Goal: Task Accomplishment & Management: Manage account settings

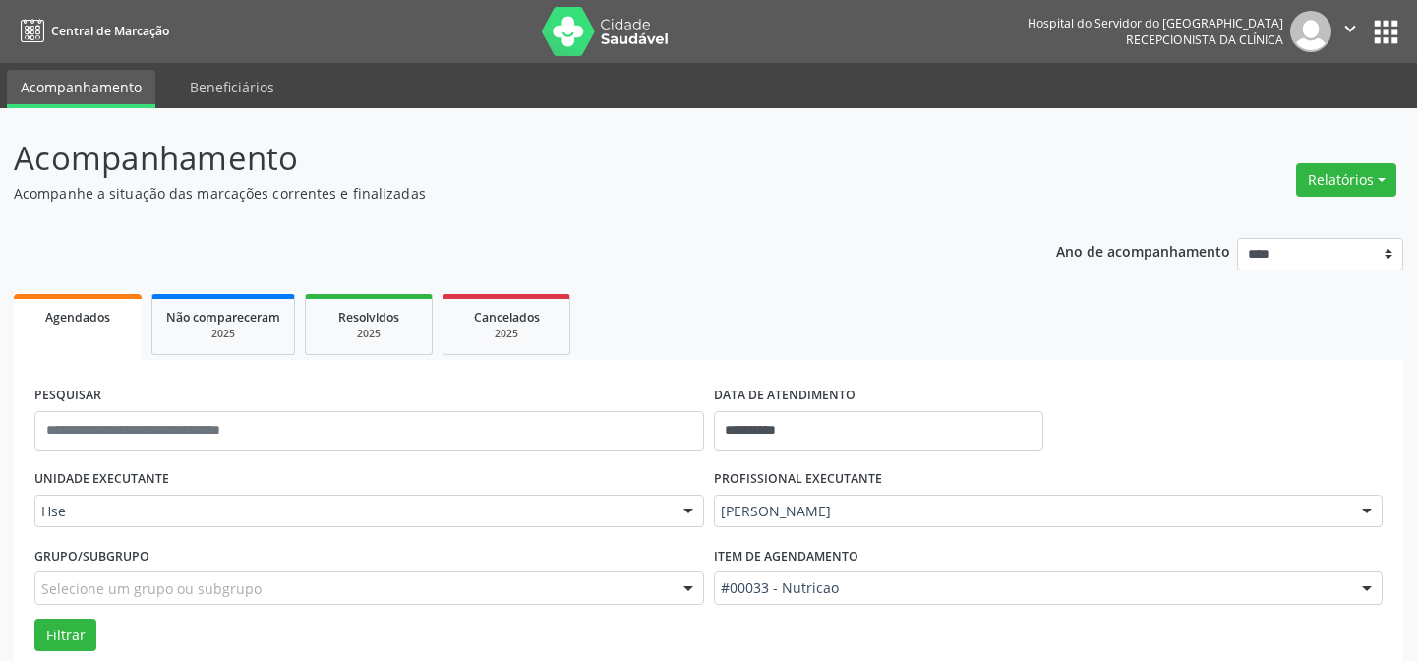
scroll to position [133, 0]
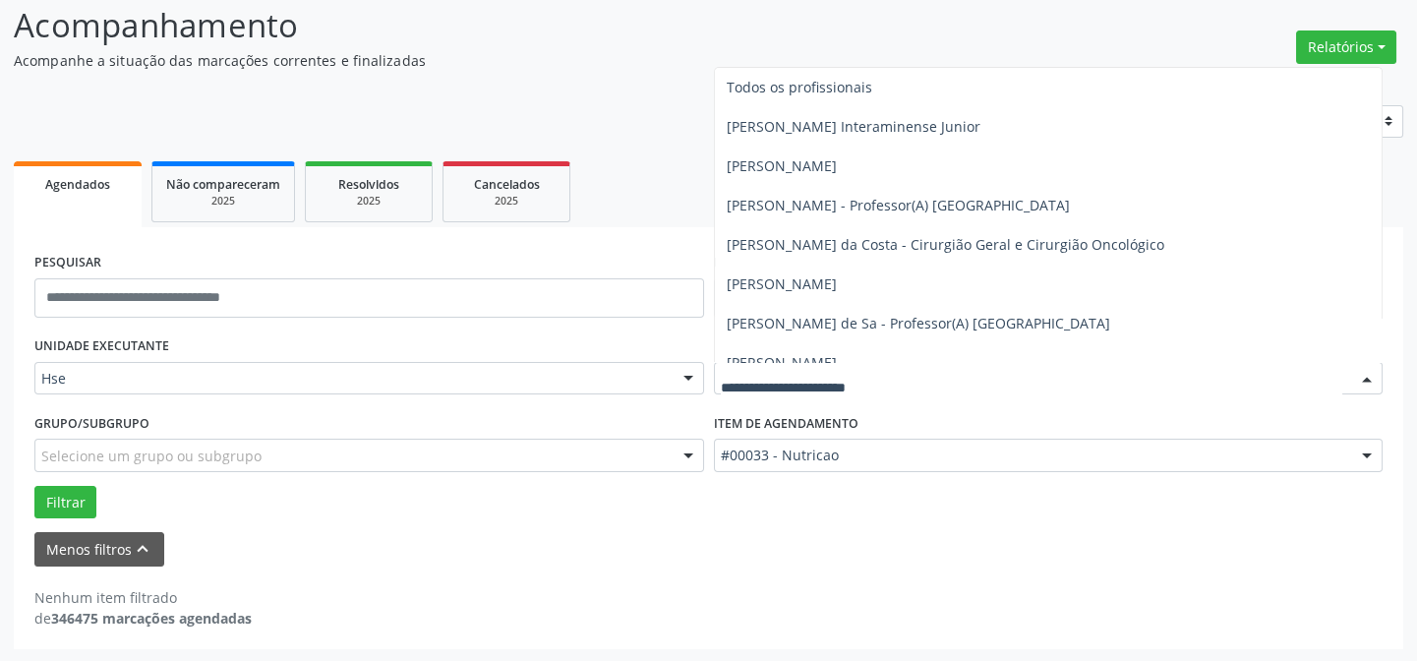
click at [851, 378] on input "text" at bounding box center [1032, 388] width 622 height 39
click at [1194, 20] on header "Acompanhamento Acompanhe a situação das marcações correntes e finalizadas Relat…" at bounding box center [708, 36] width 1389 height 70
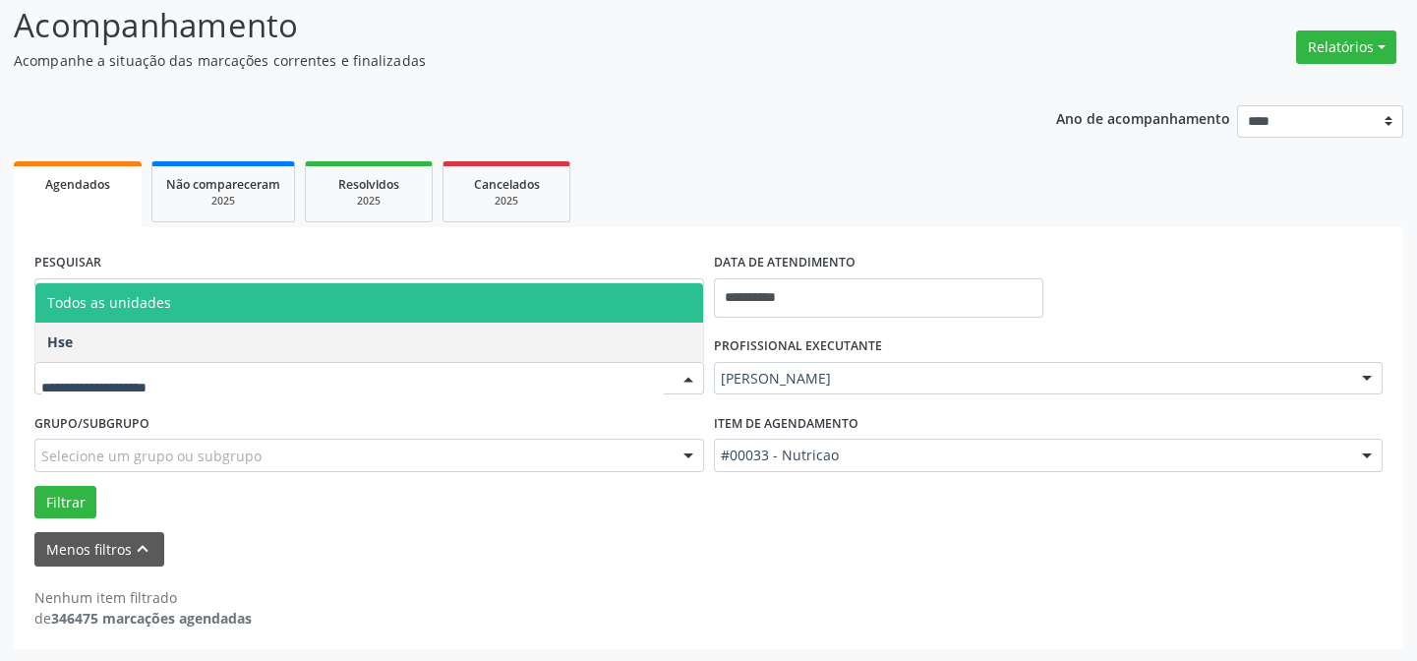
click at [312, 311] on span "Todos as unidades" at bounding box center [369, 302] width 668 height 39
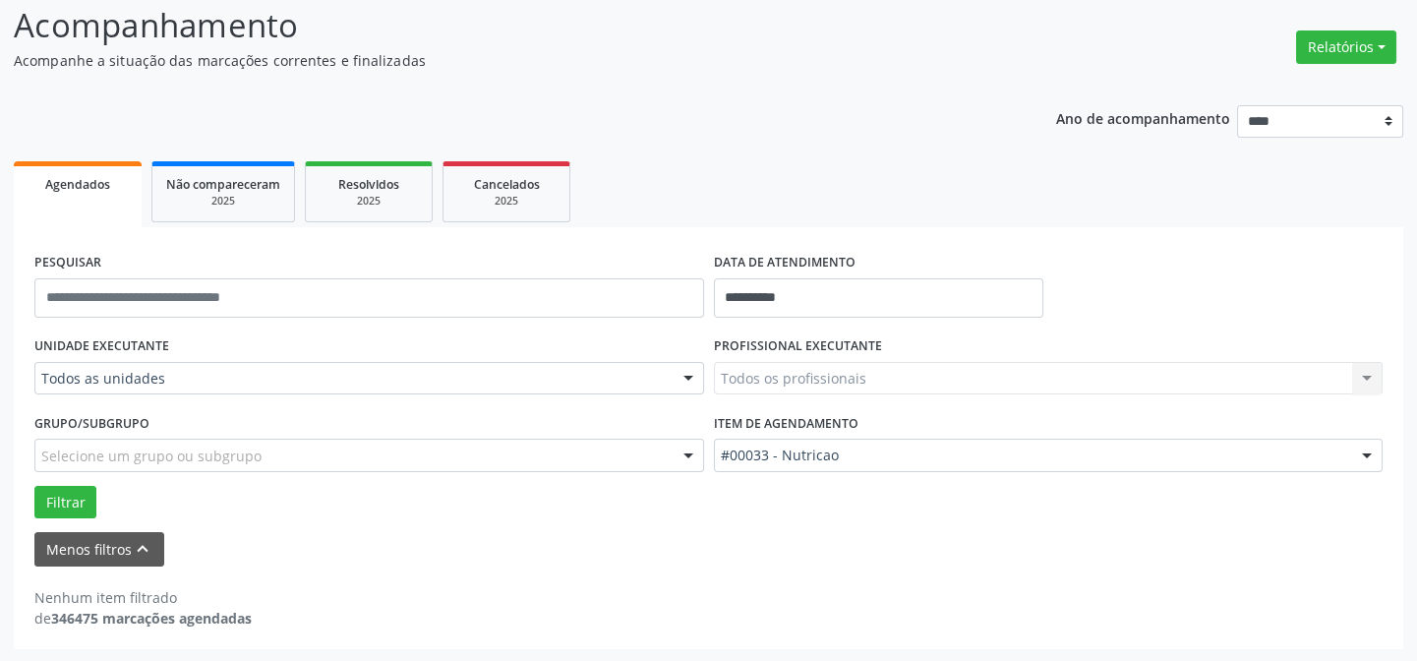
click at [82, 176] on span "Agendados" at bounding box center [77, 184] width 65 height 17
click at [133, 544] on icon "keyboard_arrow_up" at bounding box center [143, 549] width 22 height 22
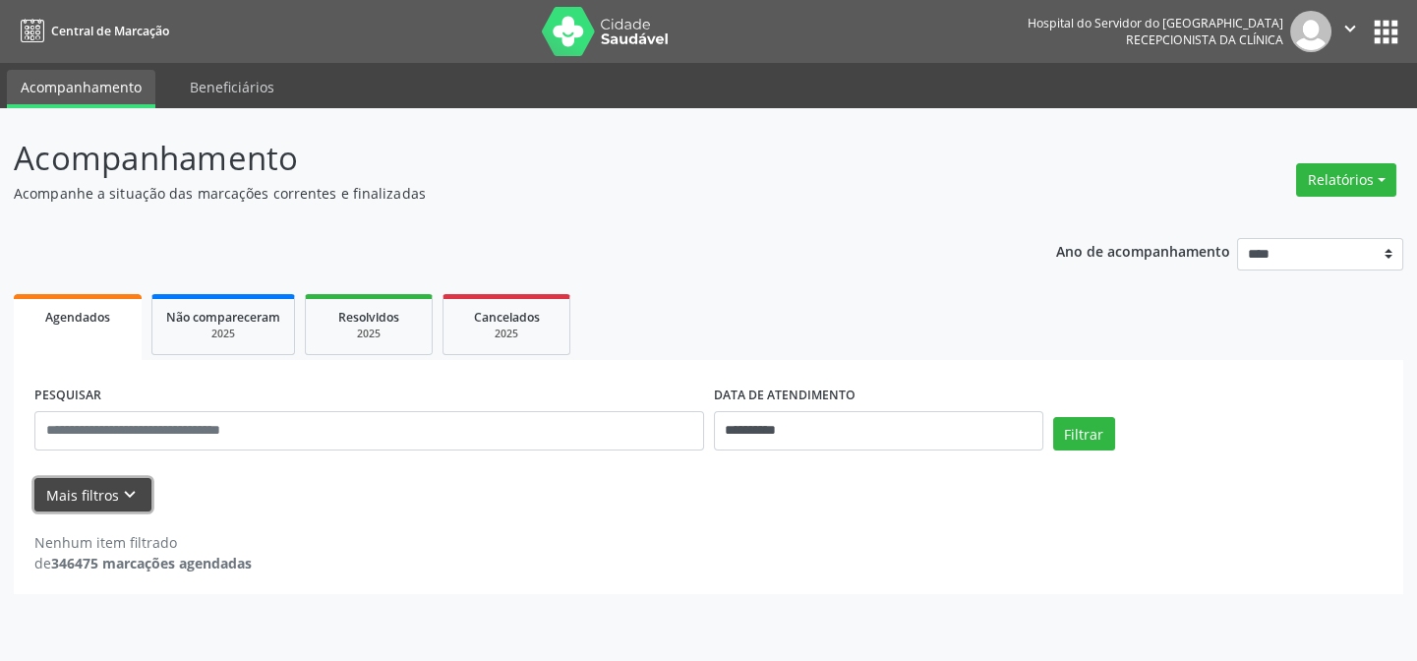
scroll to position [0, 0]
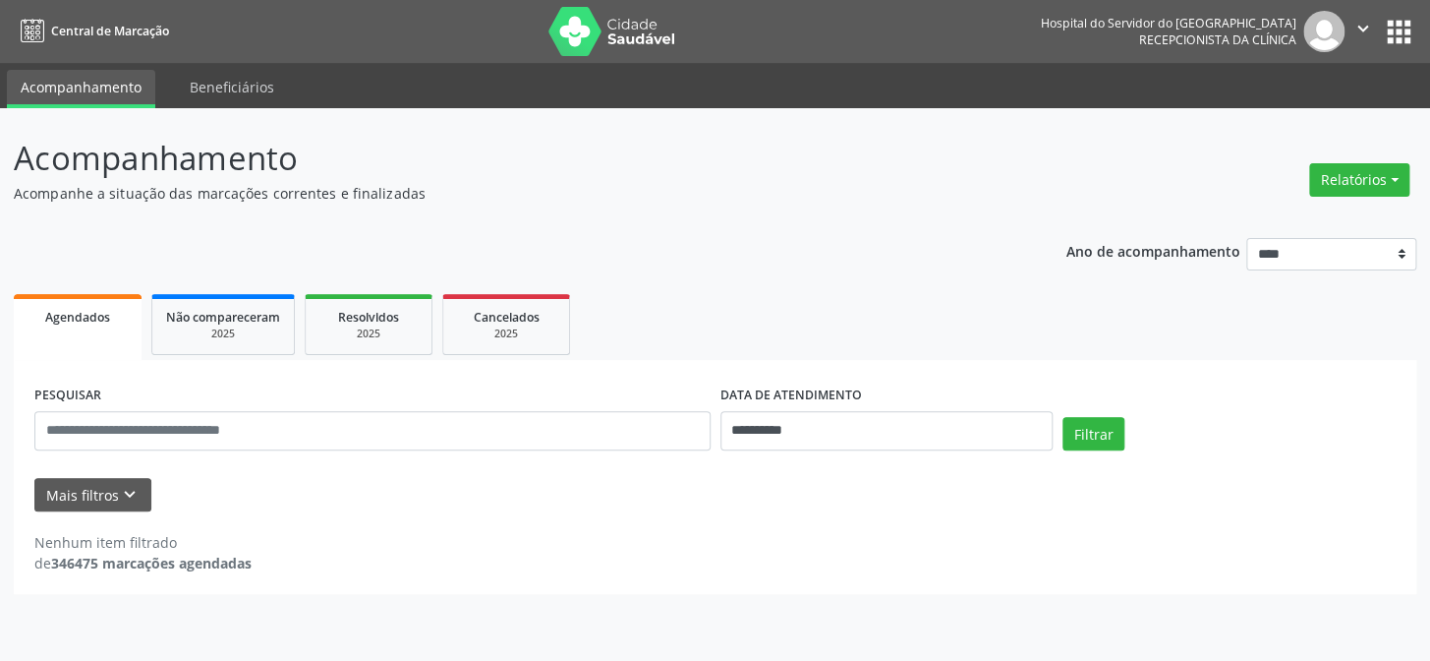
click at [97, 315] on span "Agendados" at bounding box center [77, 317] width 65 height 17
click at [146, 426] on input "text" at bounding box center [372, 430] width 676 height 39
click at [85, 485] on button "Mais filtros keyboard_arrow_down" at bounding box center [92, 495] width 117 height 34
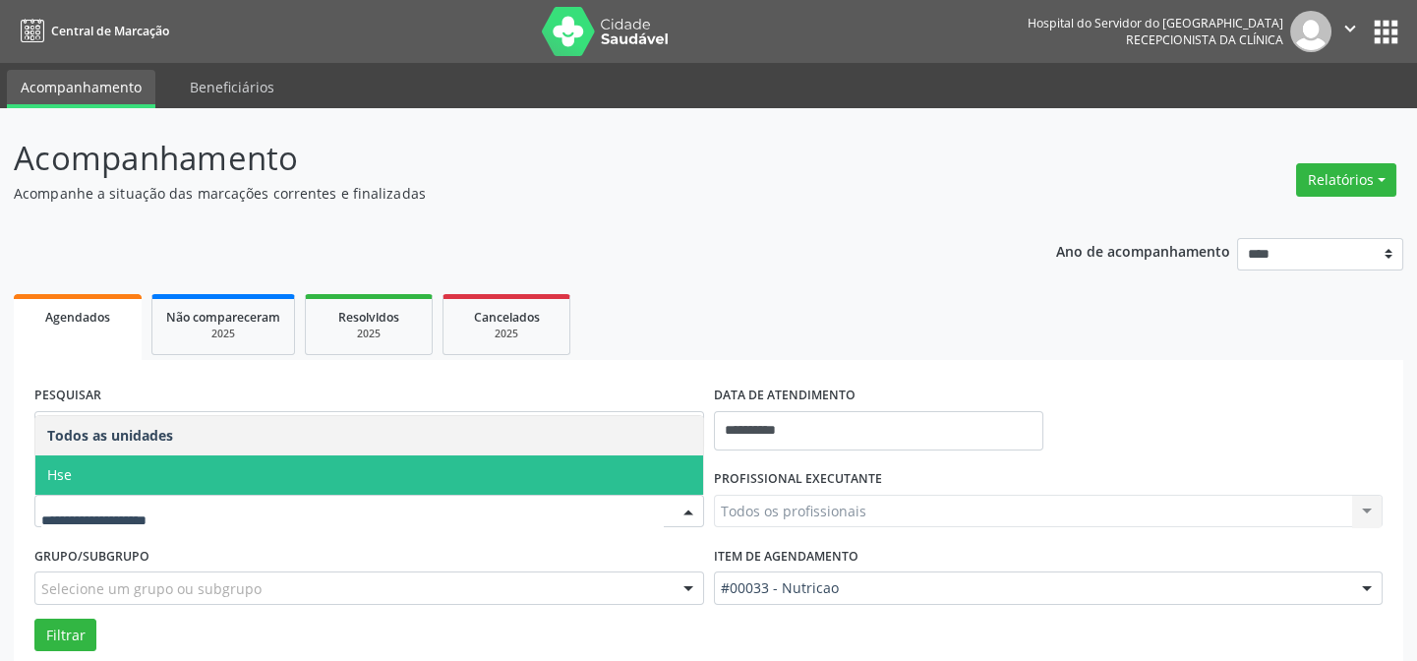
click at [186, 472] on span "Hse" at bounding box center [369, 474] width 668 height 39
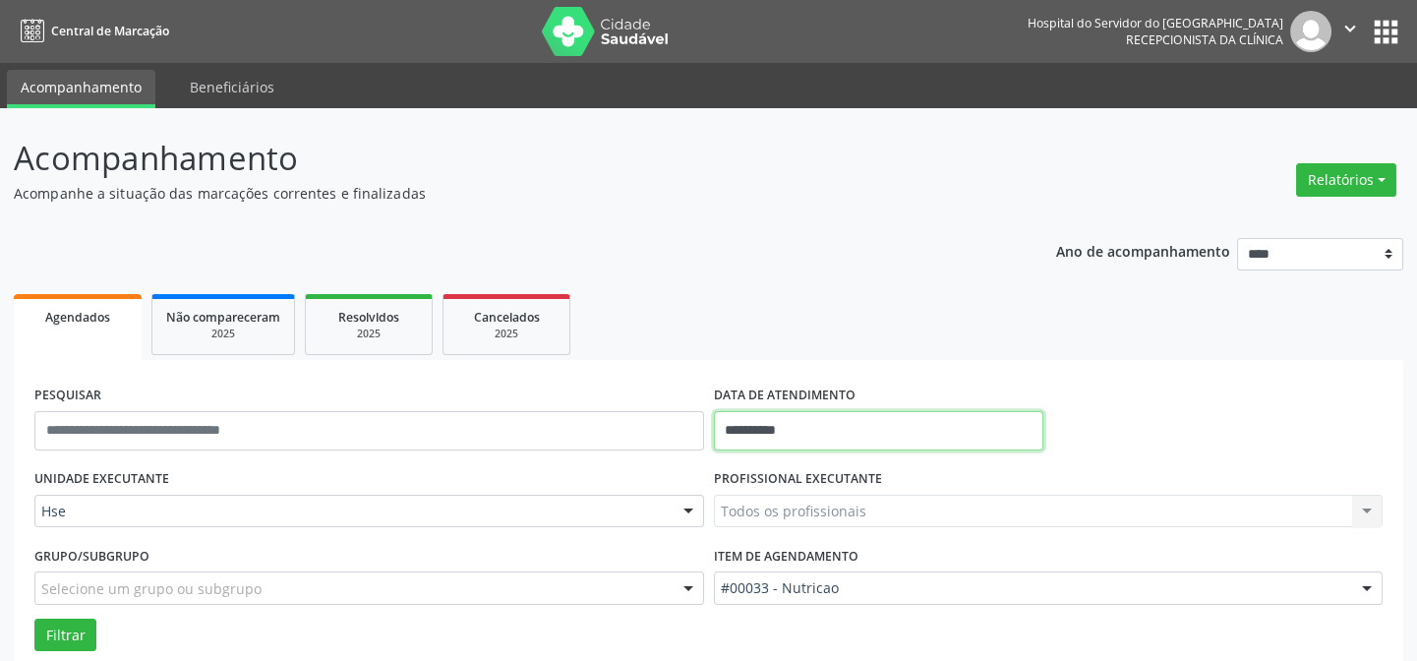
click at [865, 434] on input "**********" at bounding box center [878, 430] width 329 height 39
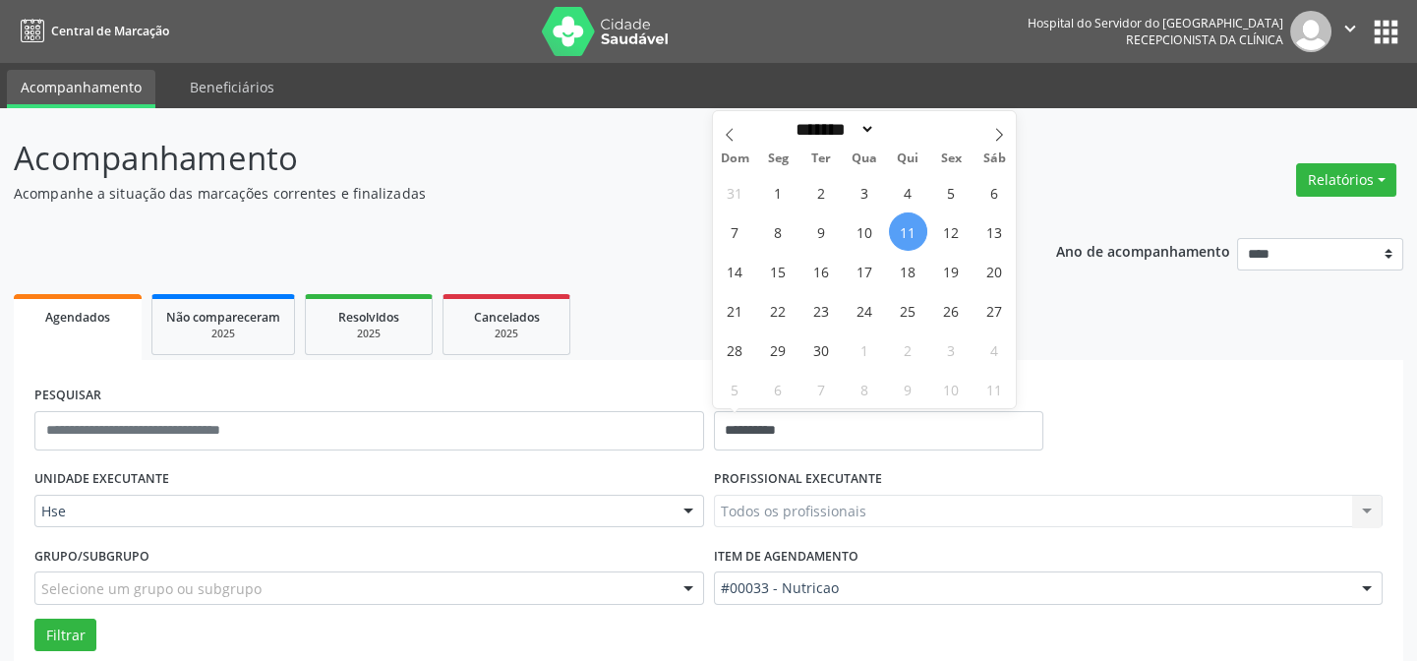
click at [901, 226] on span "11" at bounding box center [908, 231] width 38 height 38
type input "**********"
click at [901, 226] on span "11" at bounding box center [908, 231] width 38 height 38
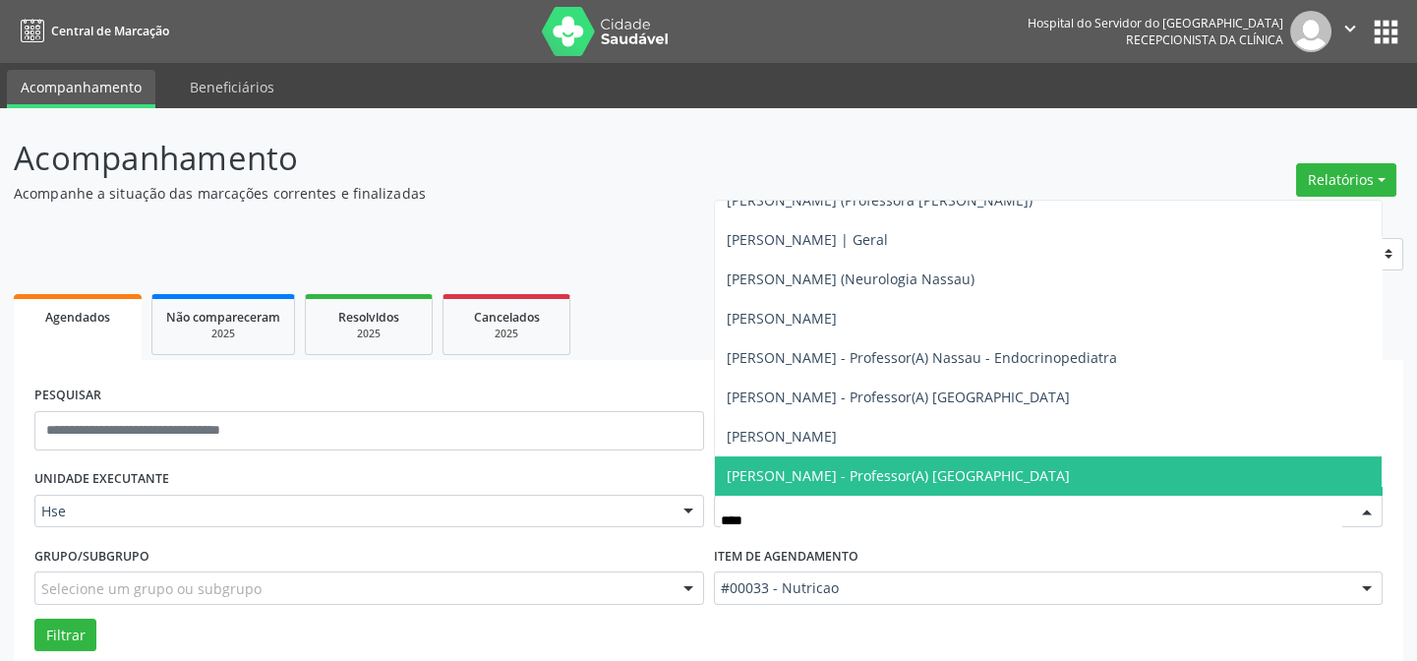
type input "*****"
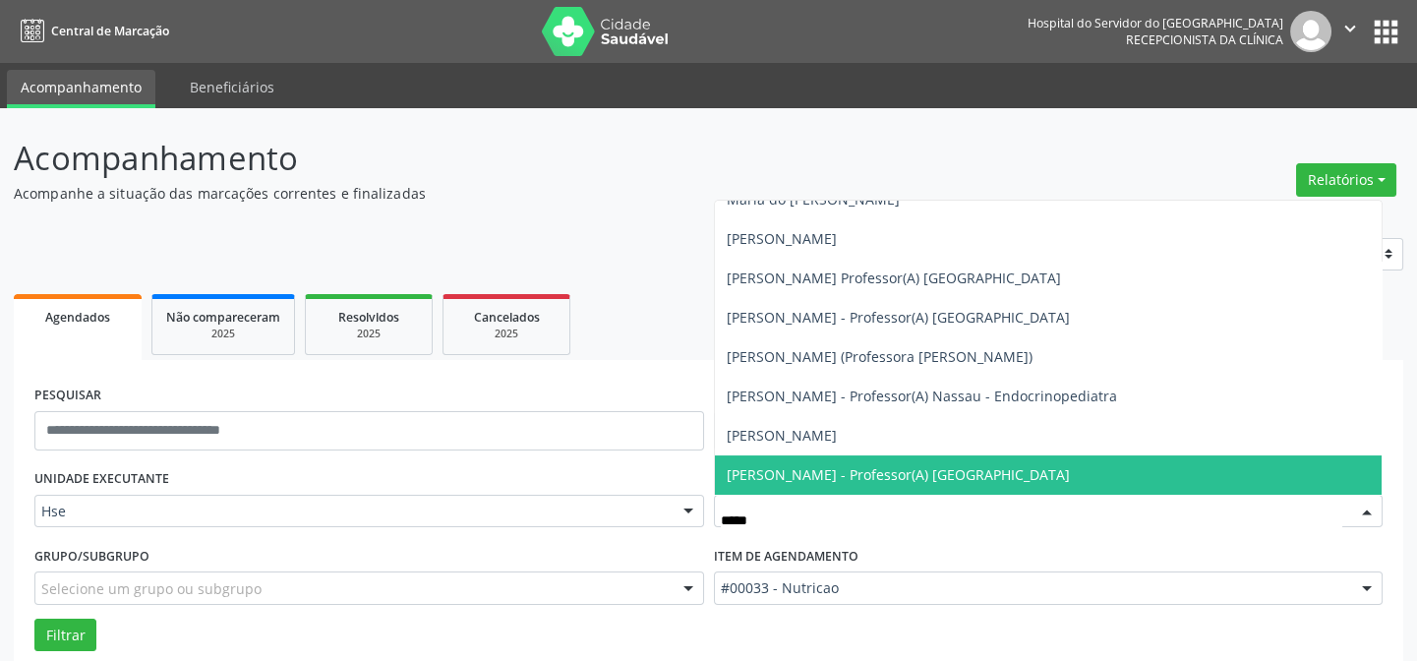
scroll to position [688, 0]
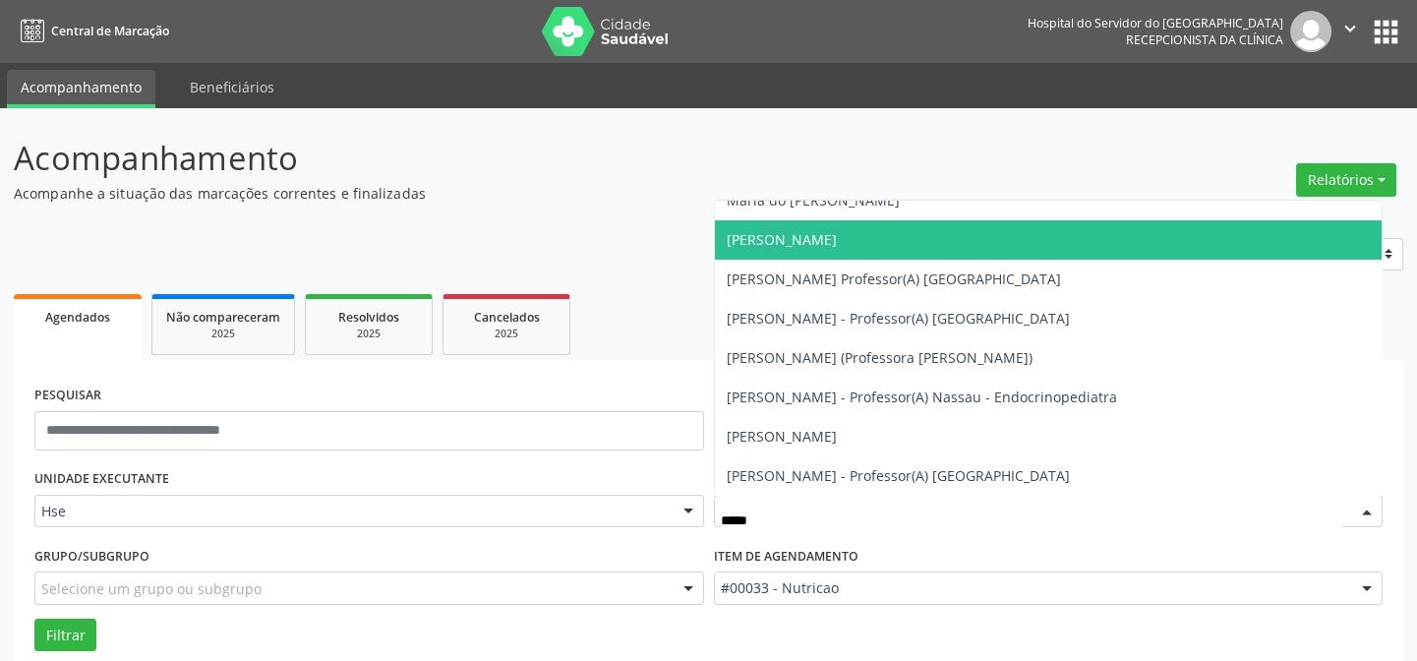
click at [809, 236] on span "[PERSON_NAME]" at bounding box center [782, 239] width 110 height 19
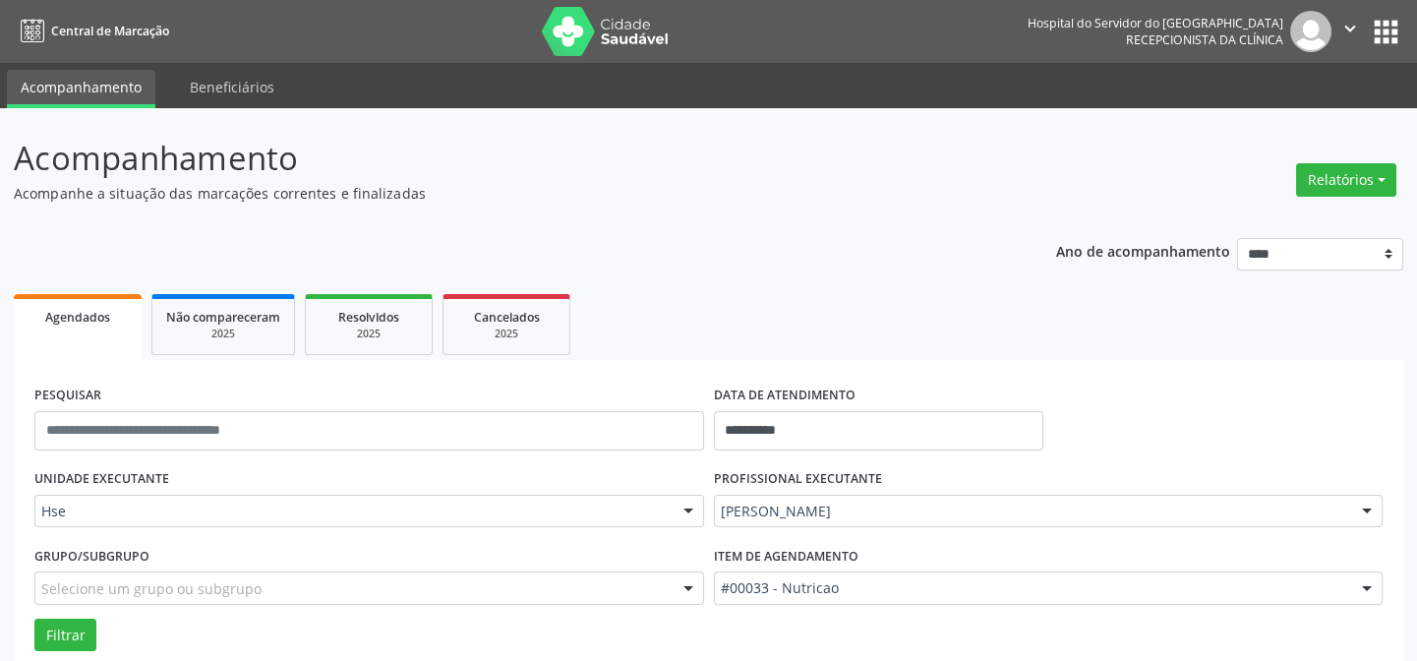
scroll to position [963, 0]
click at [64, 625] on button "Filtrar" at bounding box center [65, 634] width 62 height 33
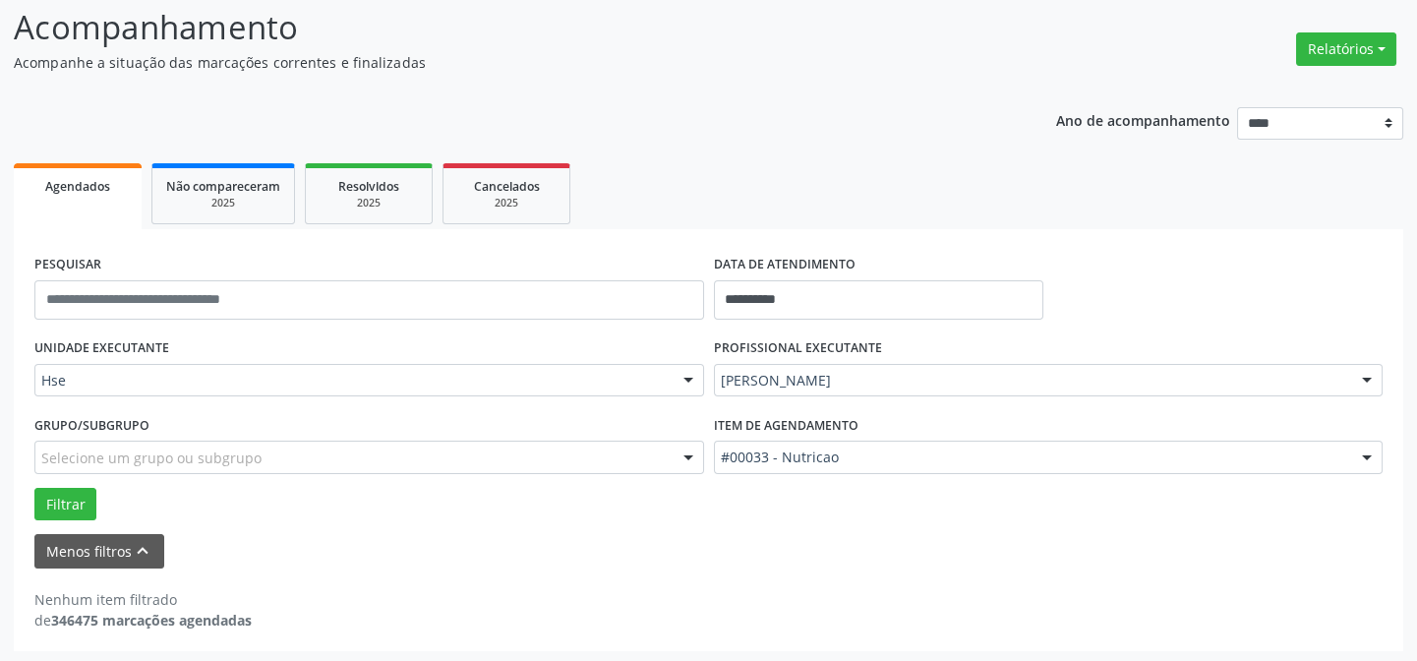
scroll to position [133, 0]
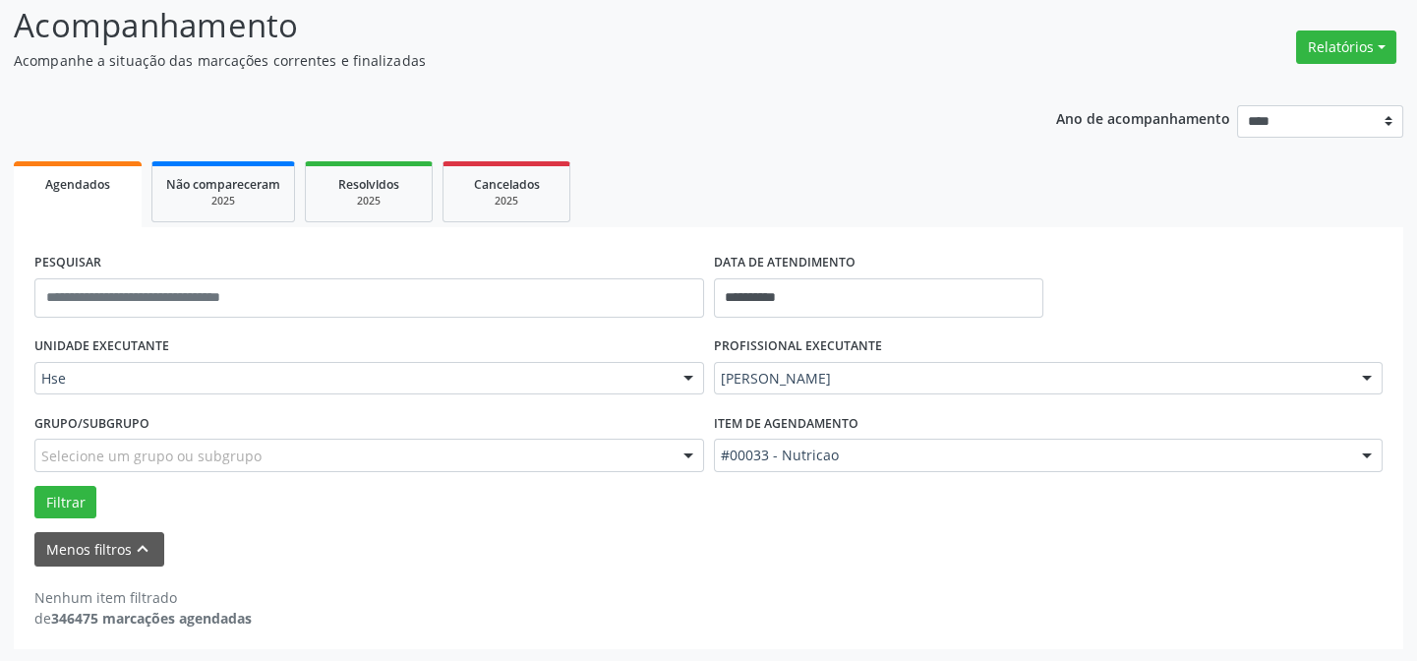
click at [958, 569] on div "Nenhum item filtrado de 346475 marcações agendadas" at bounding box center [708, 597] width 1348 height 62
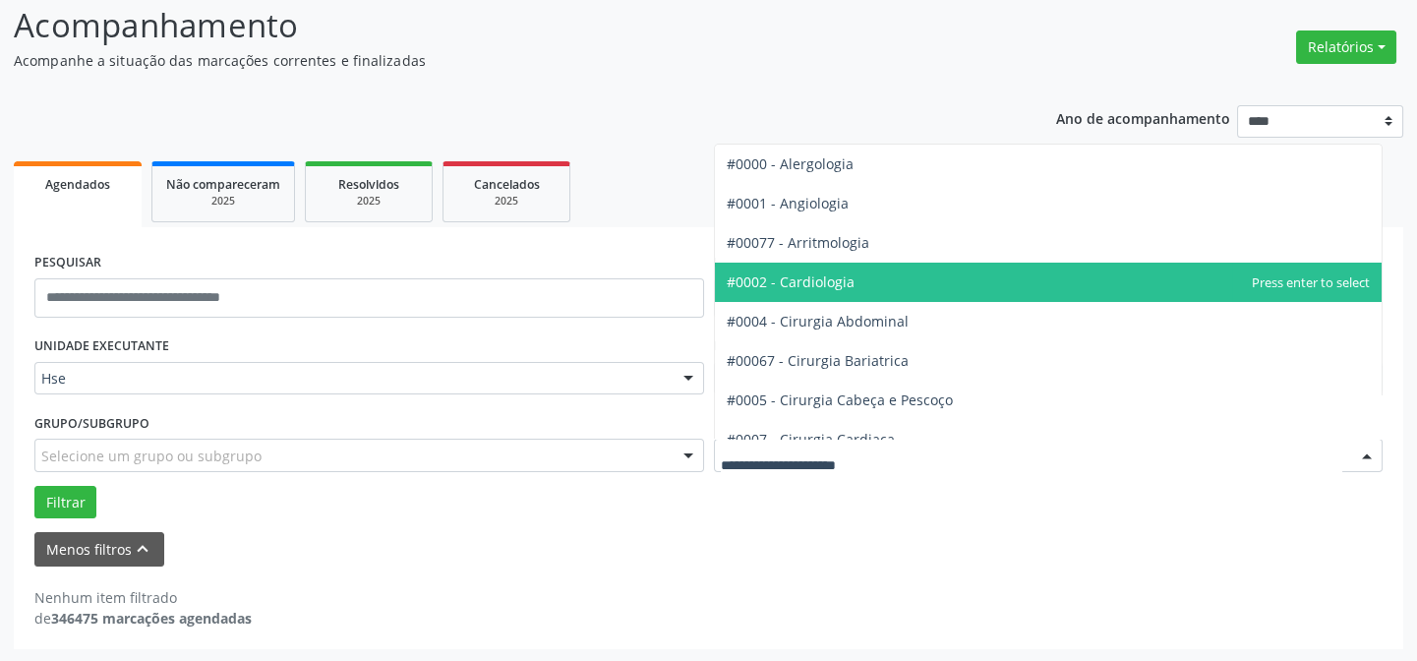
click at [885, 283] on span "#0002 - Cardiologia" at bounding box center [1049, 281] width 668 height 39
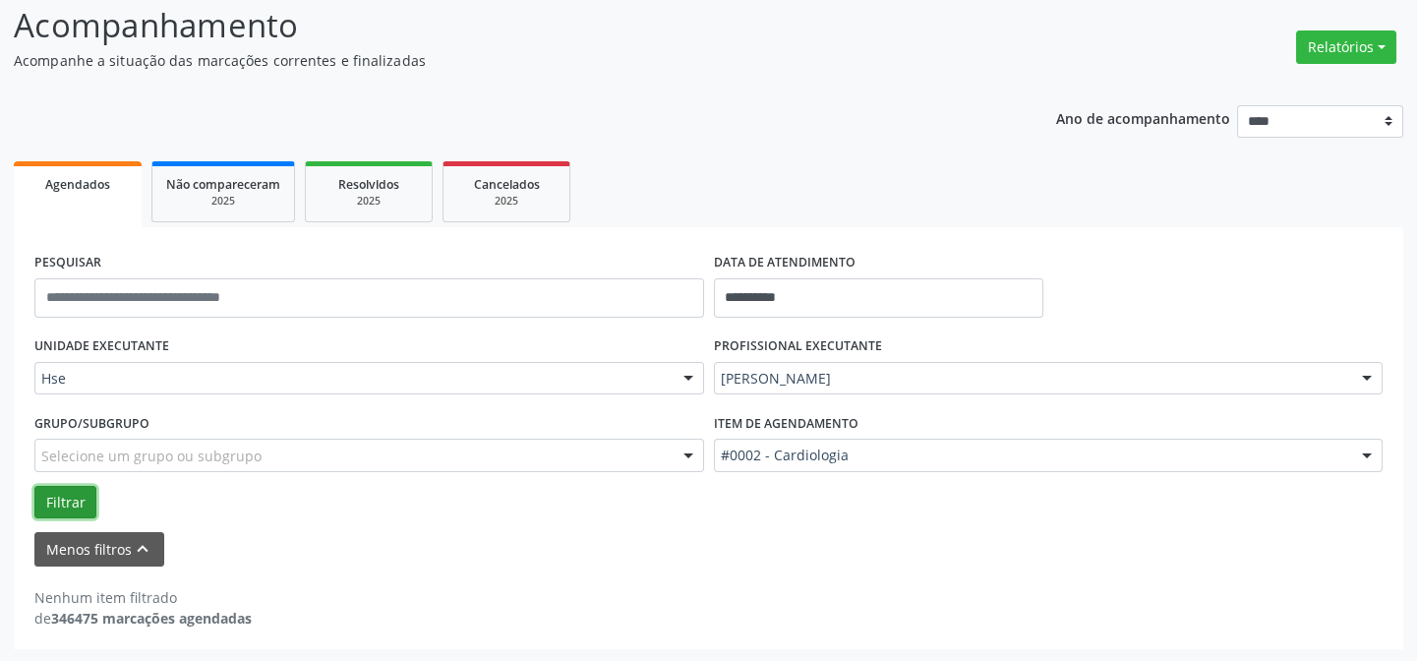
click at [69, 493] on button "Filtrar" at bounding box center [65, 502] width 62 height 33
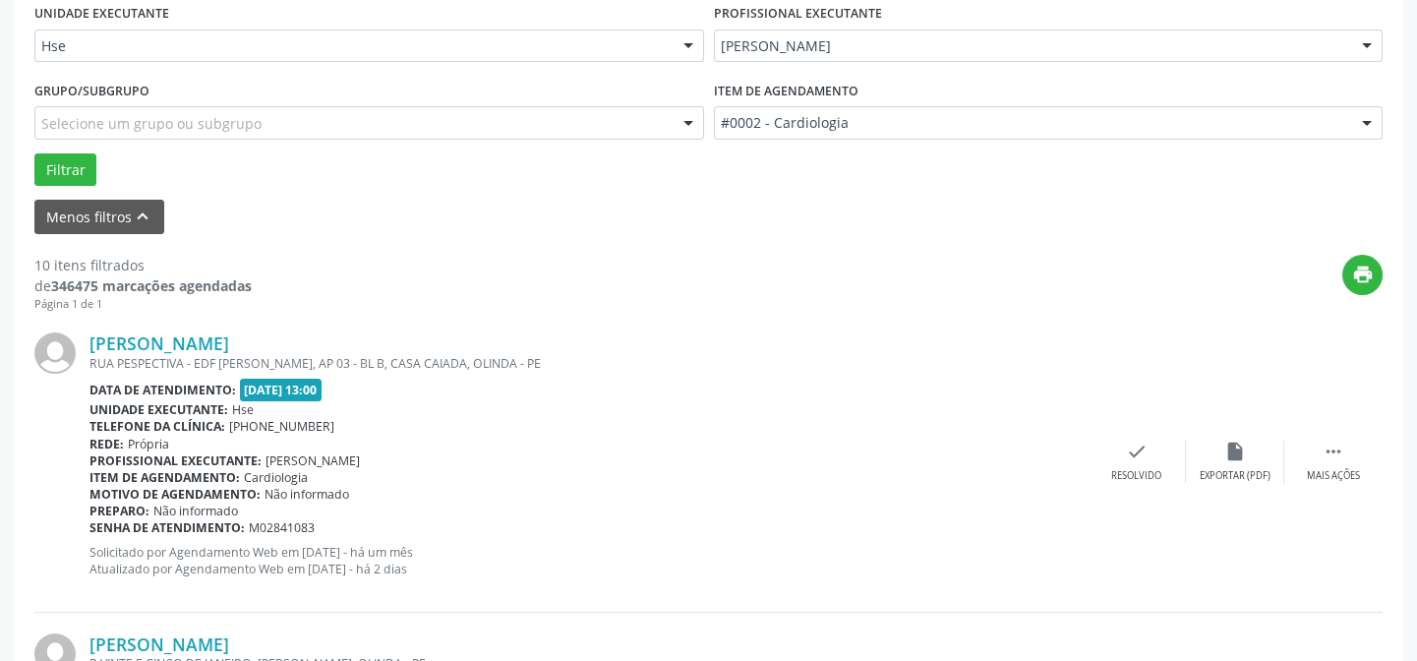
scroll to position [491, 0]
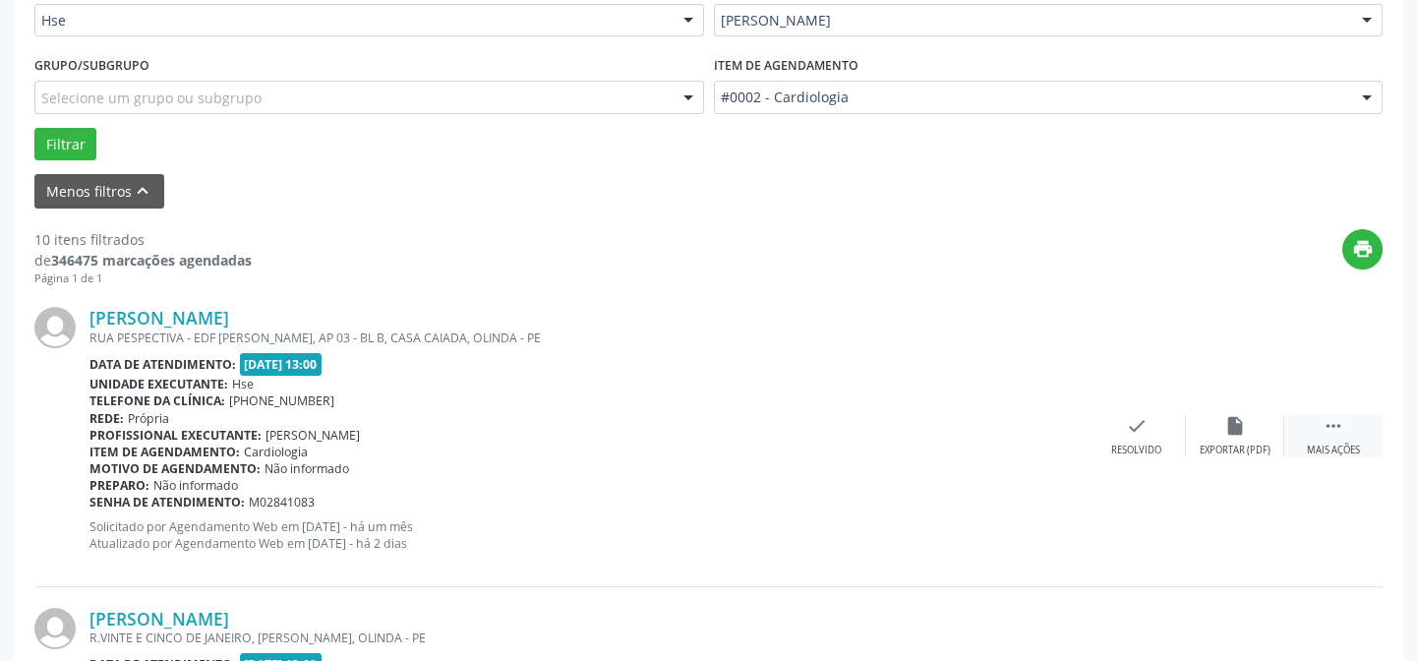
click at [1324, 428] on icon "" at bounding box center [1333, 426] width 22 height 22
click at [1224, 426] on icon "alarm_off" at bounding box center [1235, 426] width 22 height 22
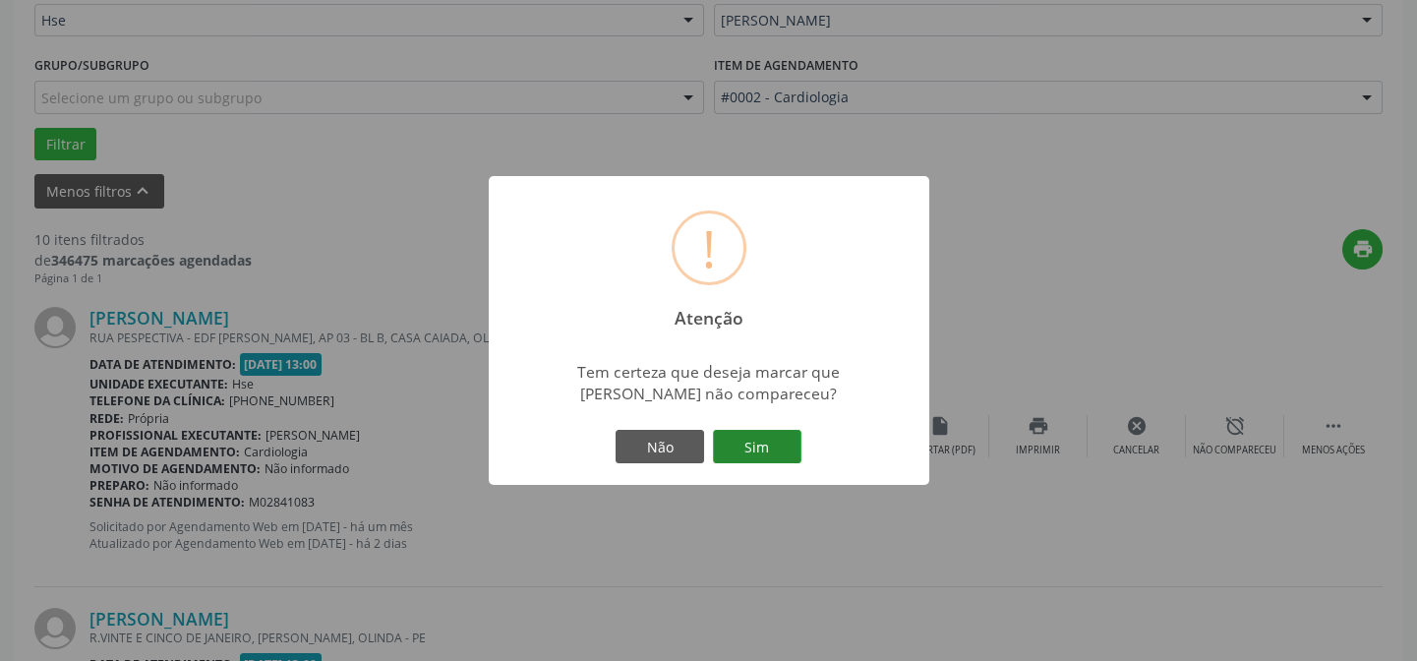
click at [781, 438] on button "Sim" at bounding box center [757, 446] width 88 height 33
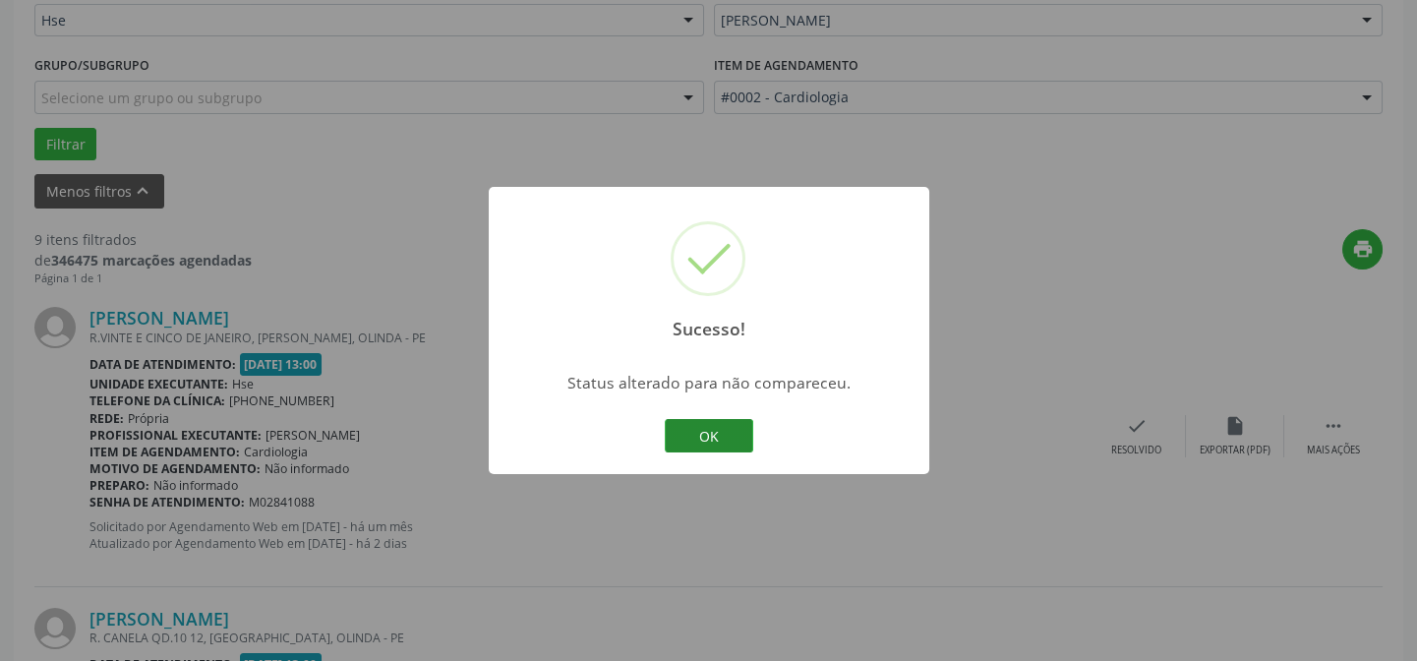
click at [720, 427] on button "OK" at bounding box center [709, 435] width 88 height 33
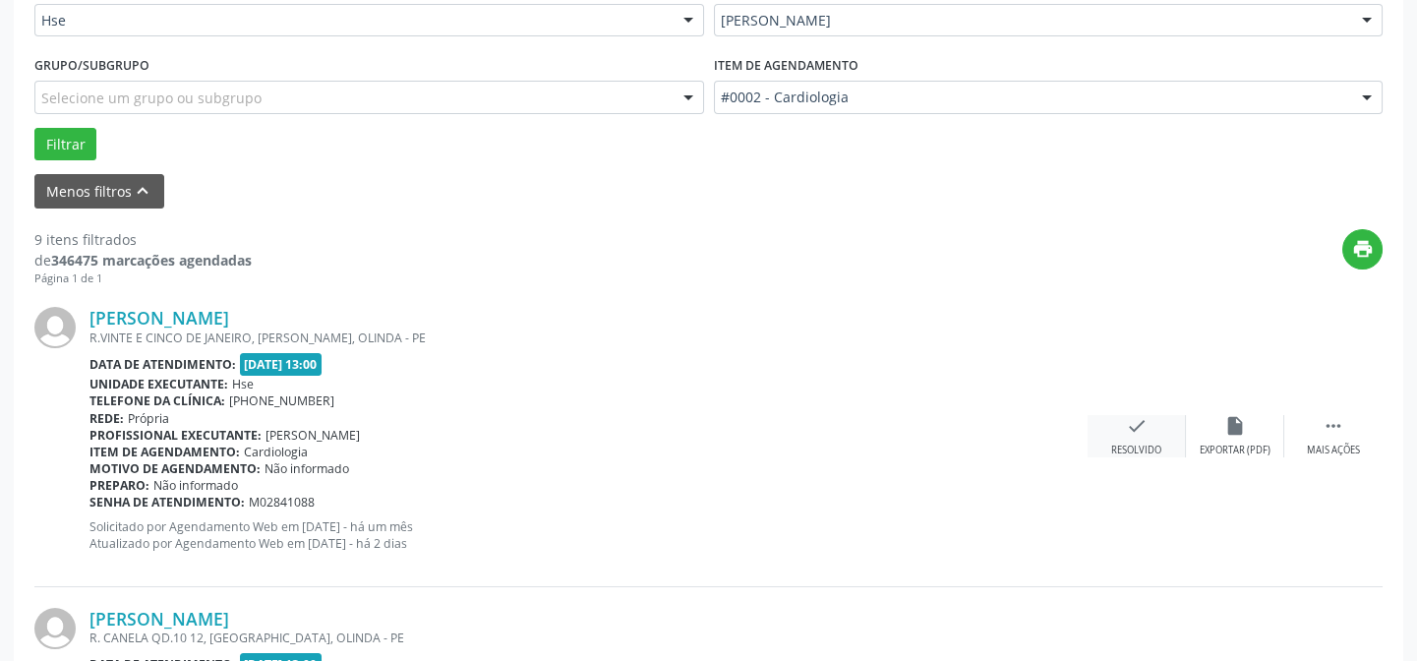
click at [1148, 430] on div "check Resolvido" at bounding box center [1136, 436] width 98 height 42
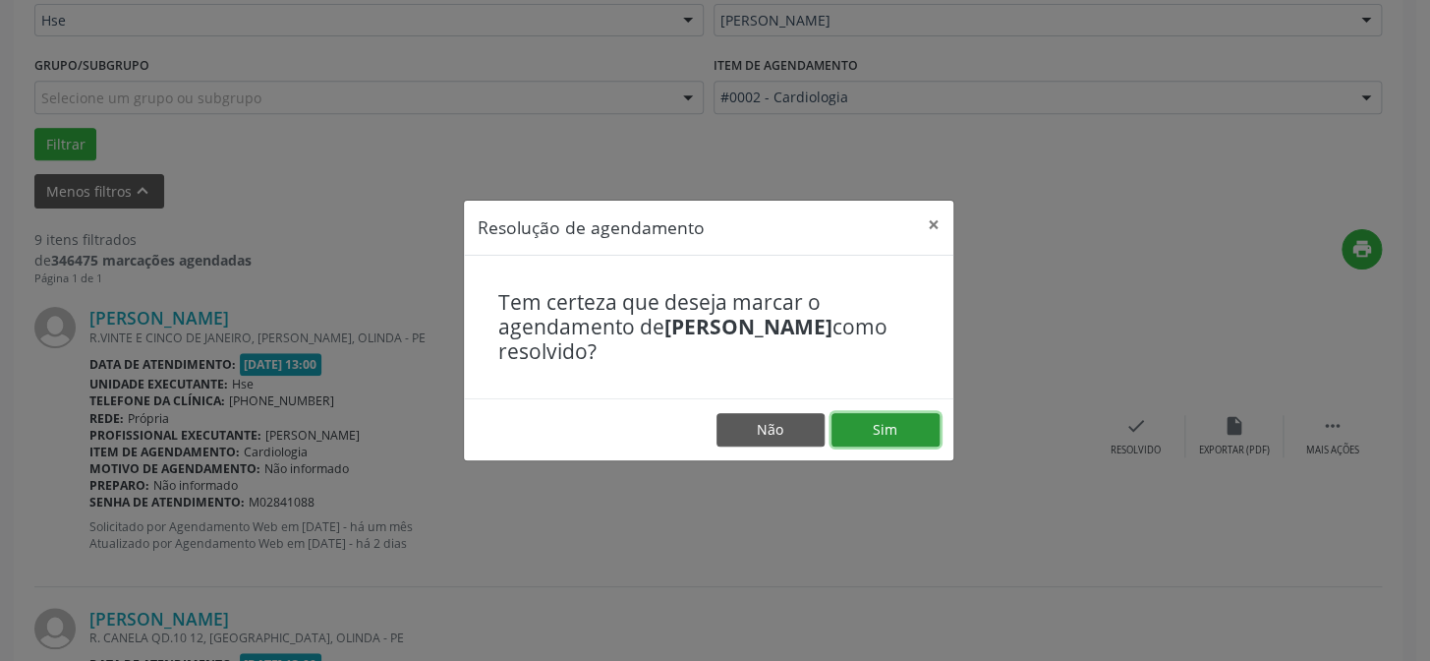
click at [900, 424] on button "Sim" at bounding box center [886, 429] width 108 height 33
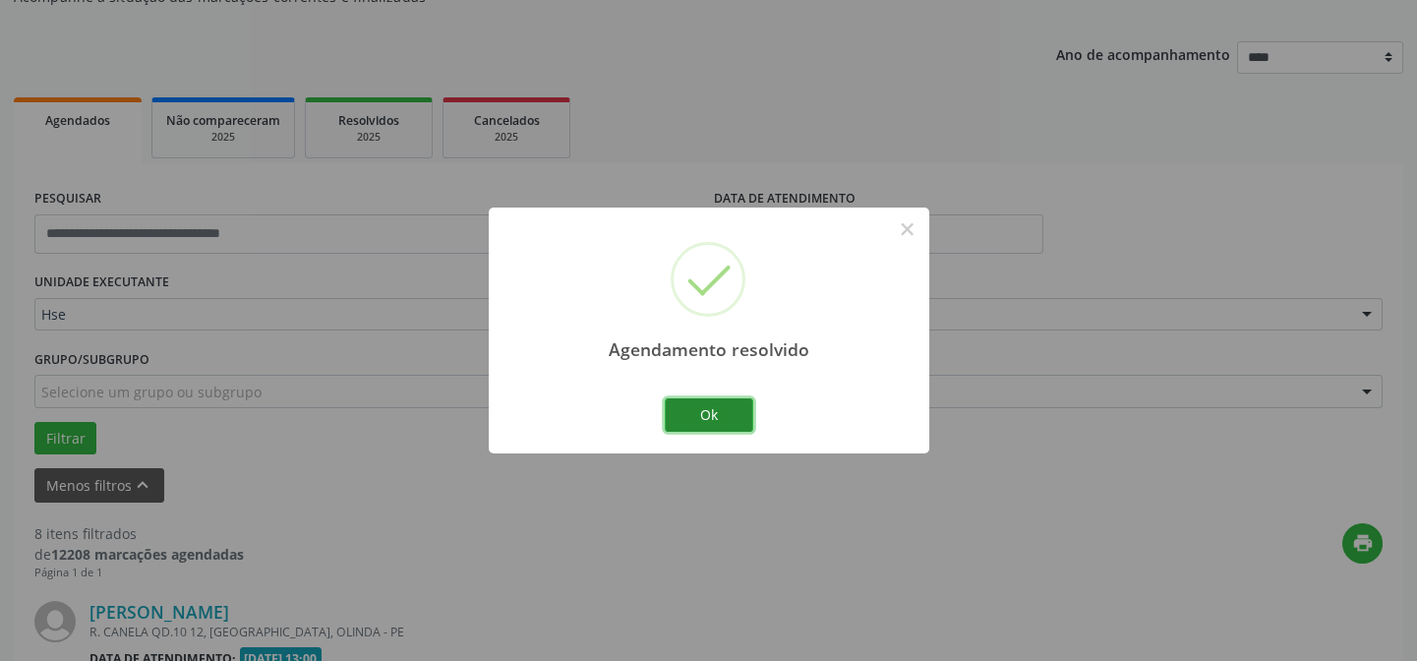
click at [715, 410] on button "Ok" at bounding box center [709, 414] width 88 height 33
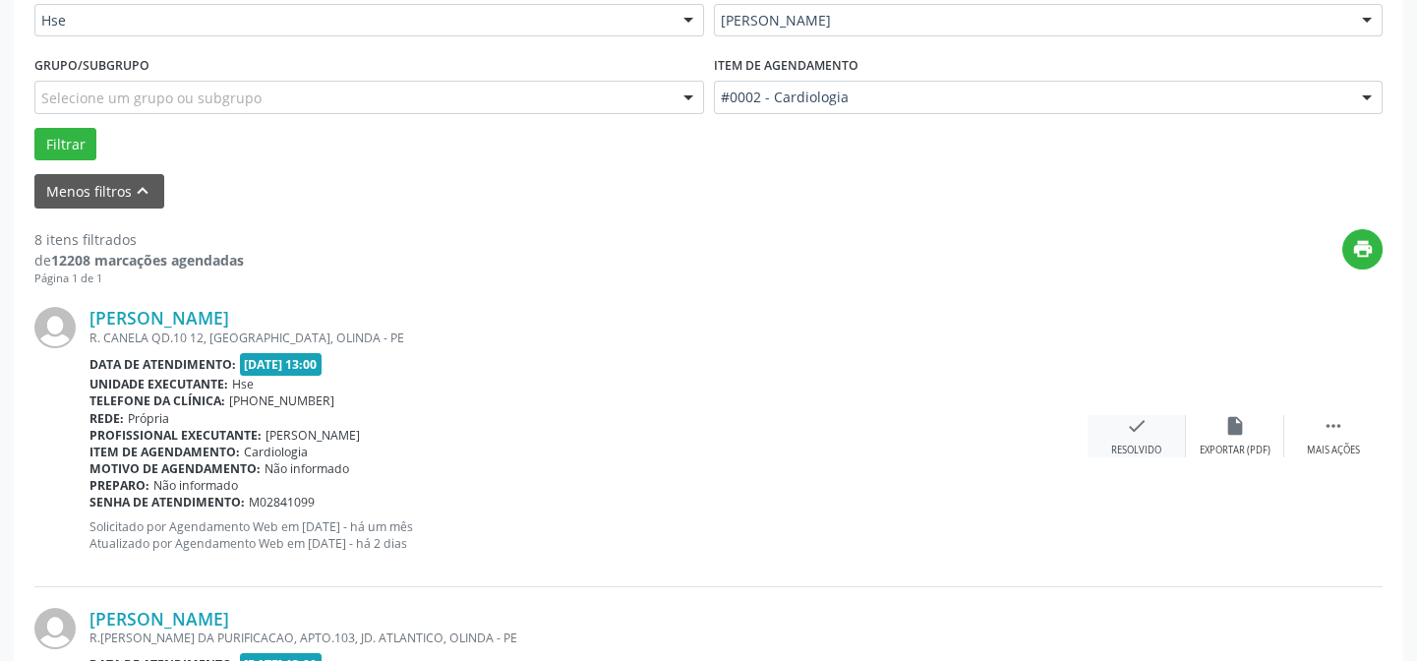
click at [1140, 445] on div "Resolvido" at bounding box center [1136, 450] width 50 height 14
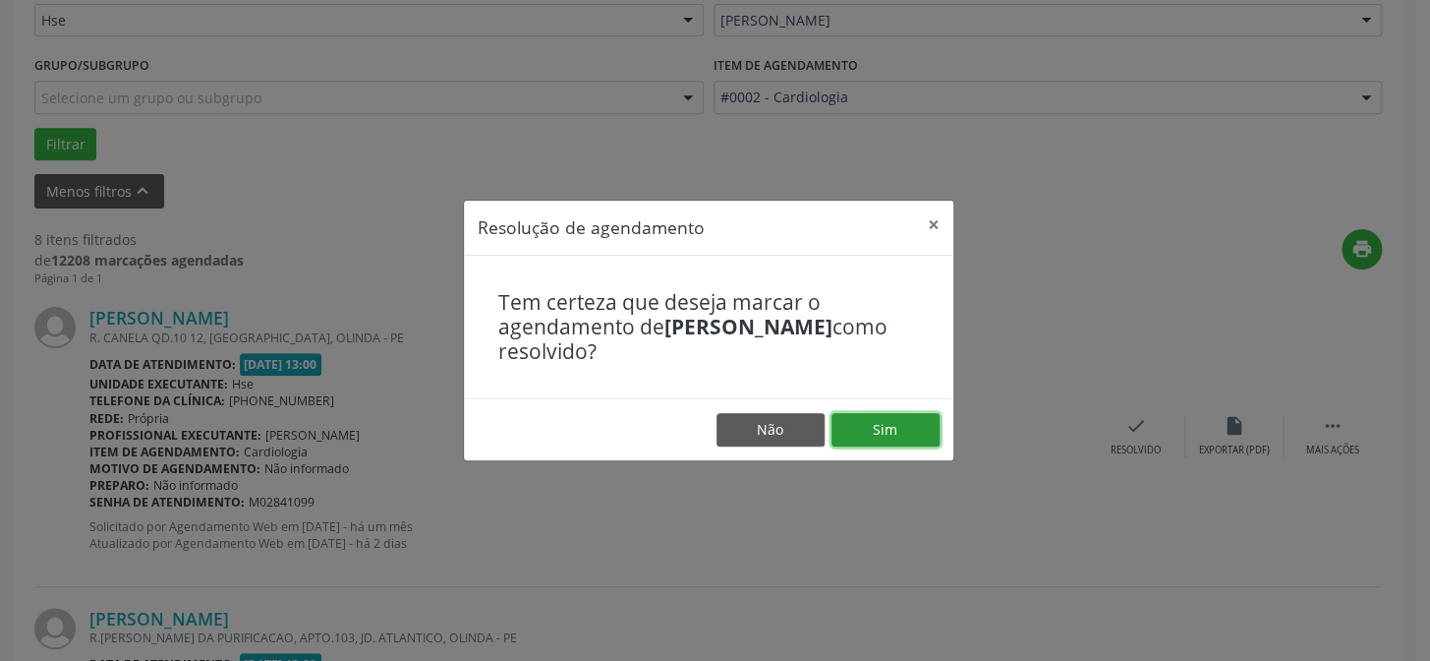
click at [894, 429] on button "Sim" at bounding box center [886, 429] width 108 height 33
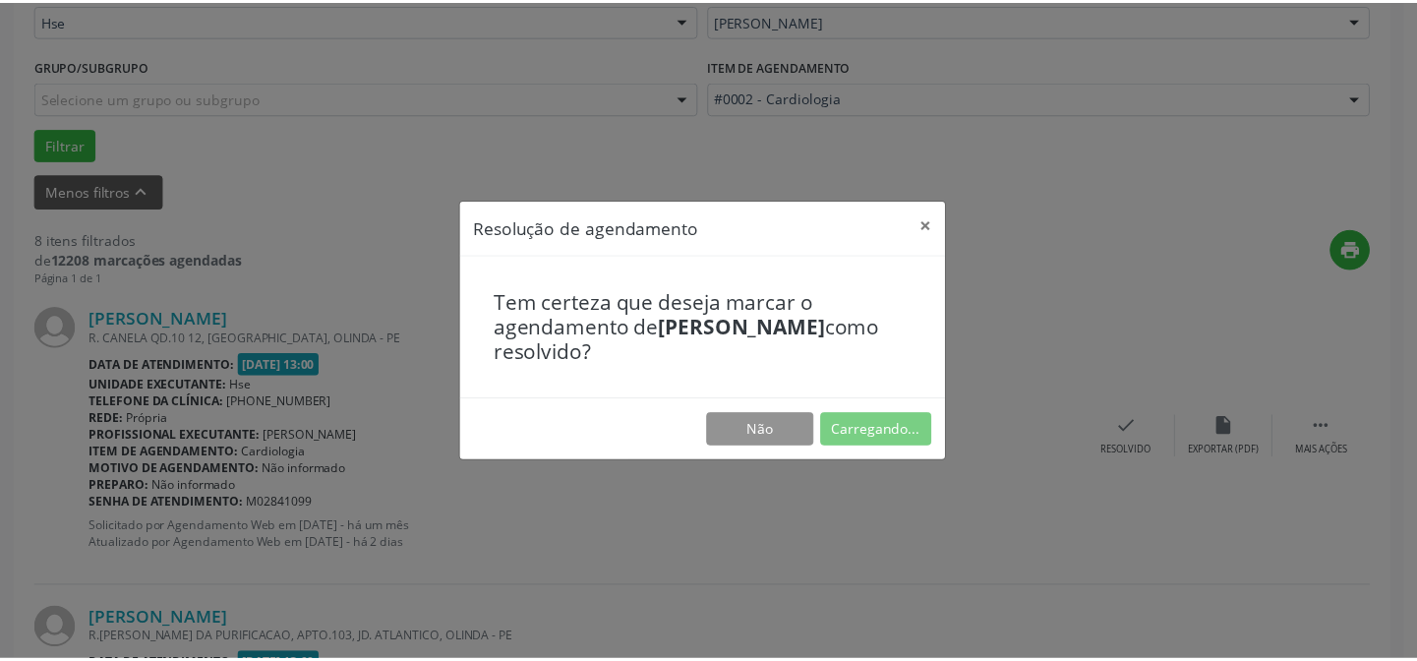
scroll to position [176, 0]
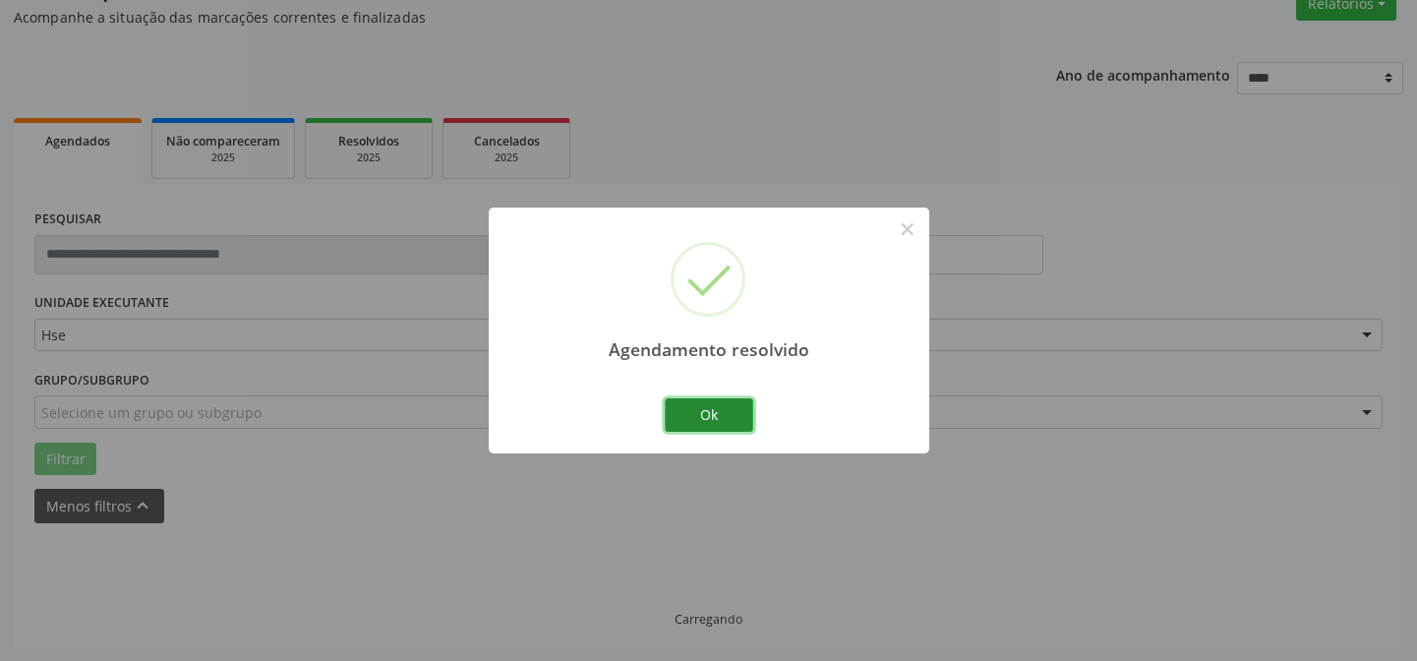
click at [734, 420] on button "Ok" at bounding box center [709, 414] width 88 height 33
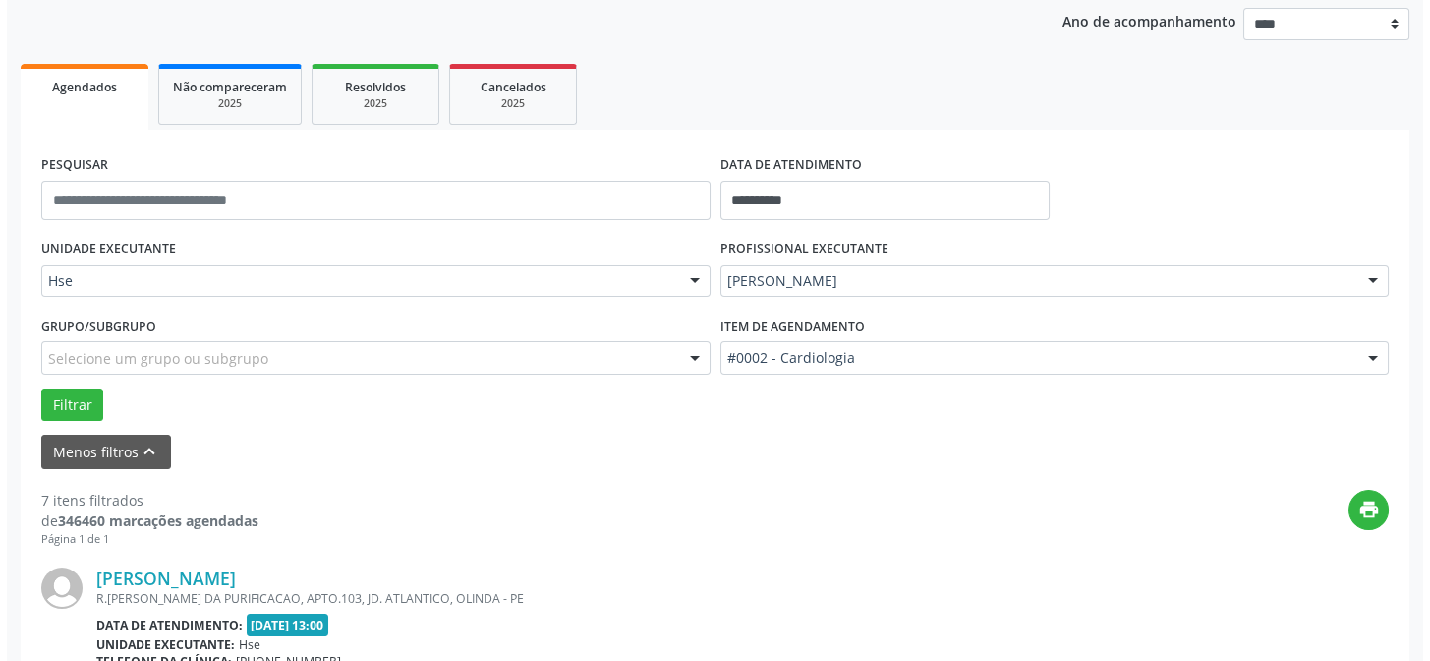
scroll to position [354, 0]
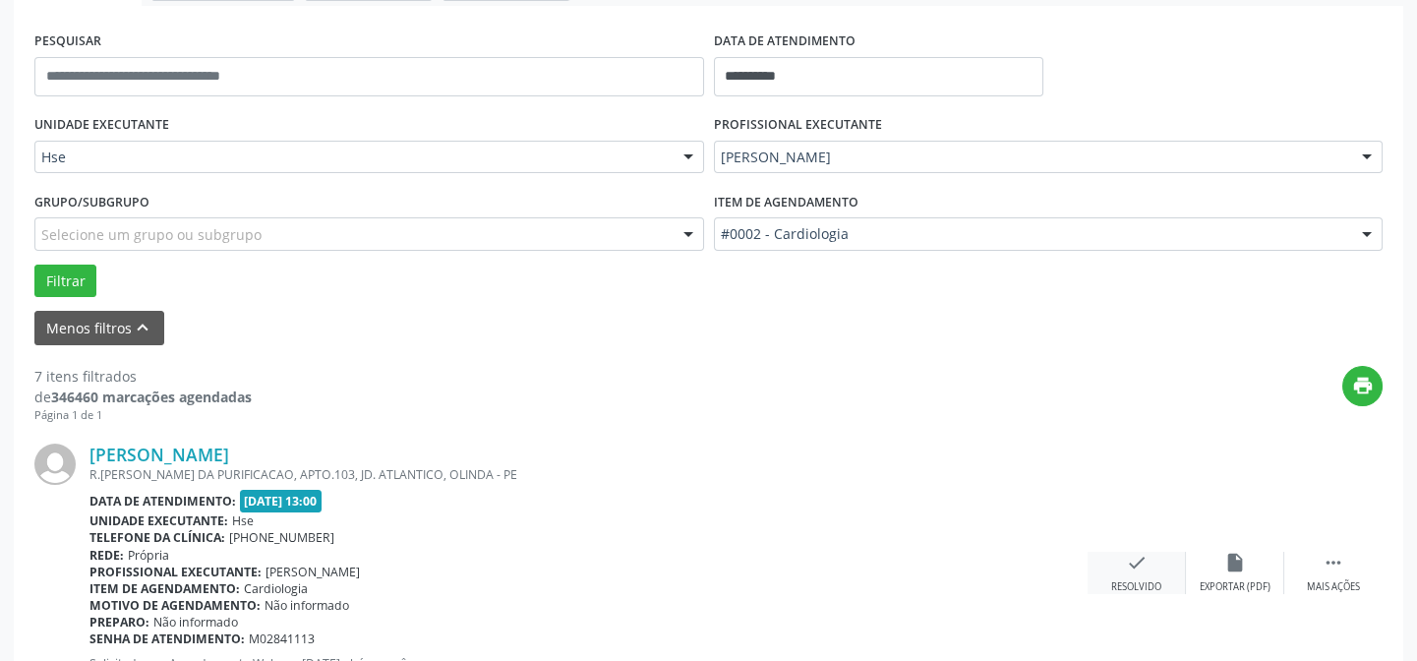
click at [1120, 552] on div "check Resolvido" at bounding box center [1136, 573] width 98 height 42
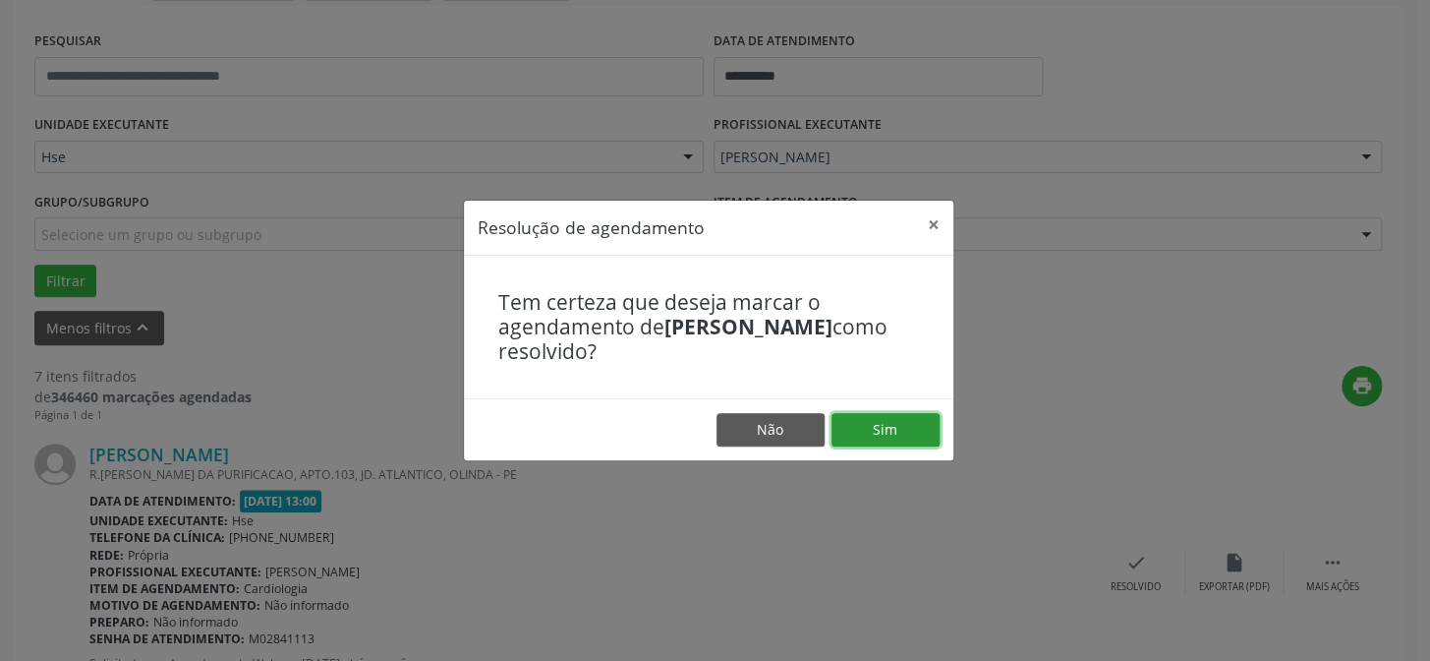
click at [867, 420] on button "Sim" at bounding box center [886, 429] width 108 height 33
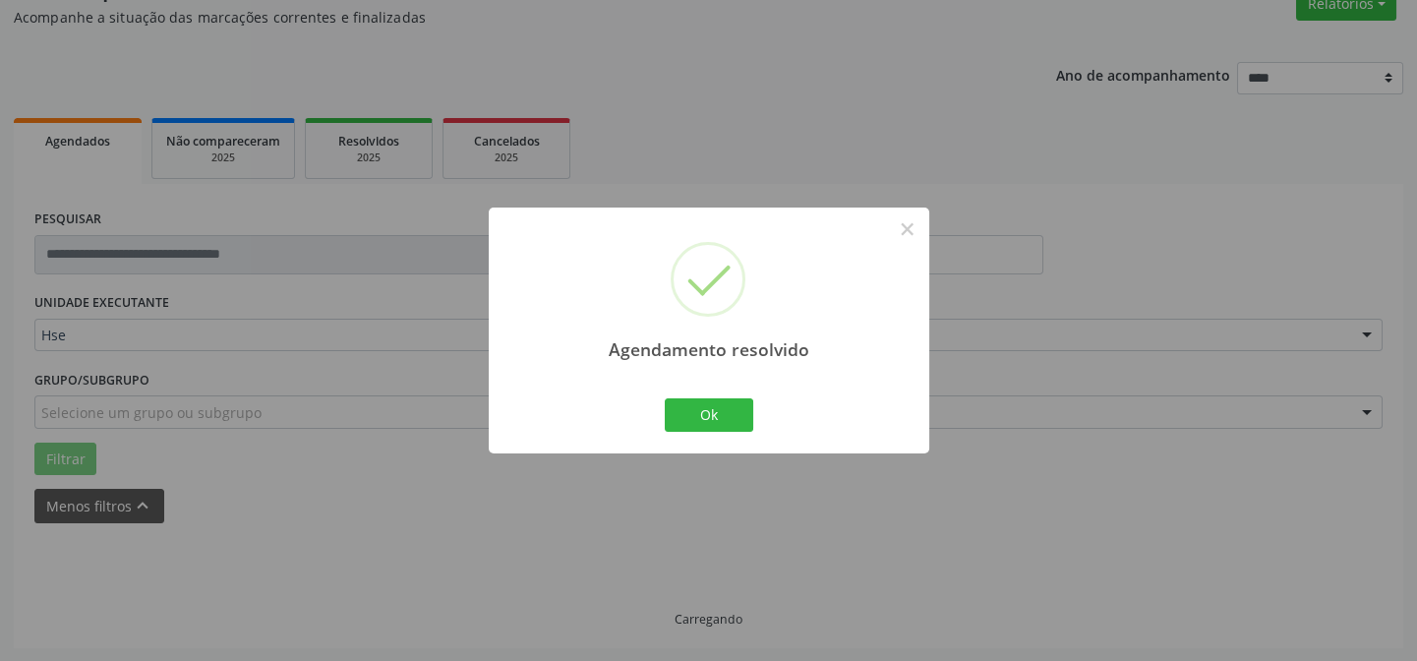
scroll to position [197, 0]
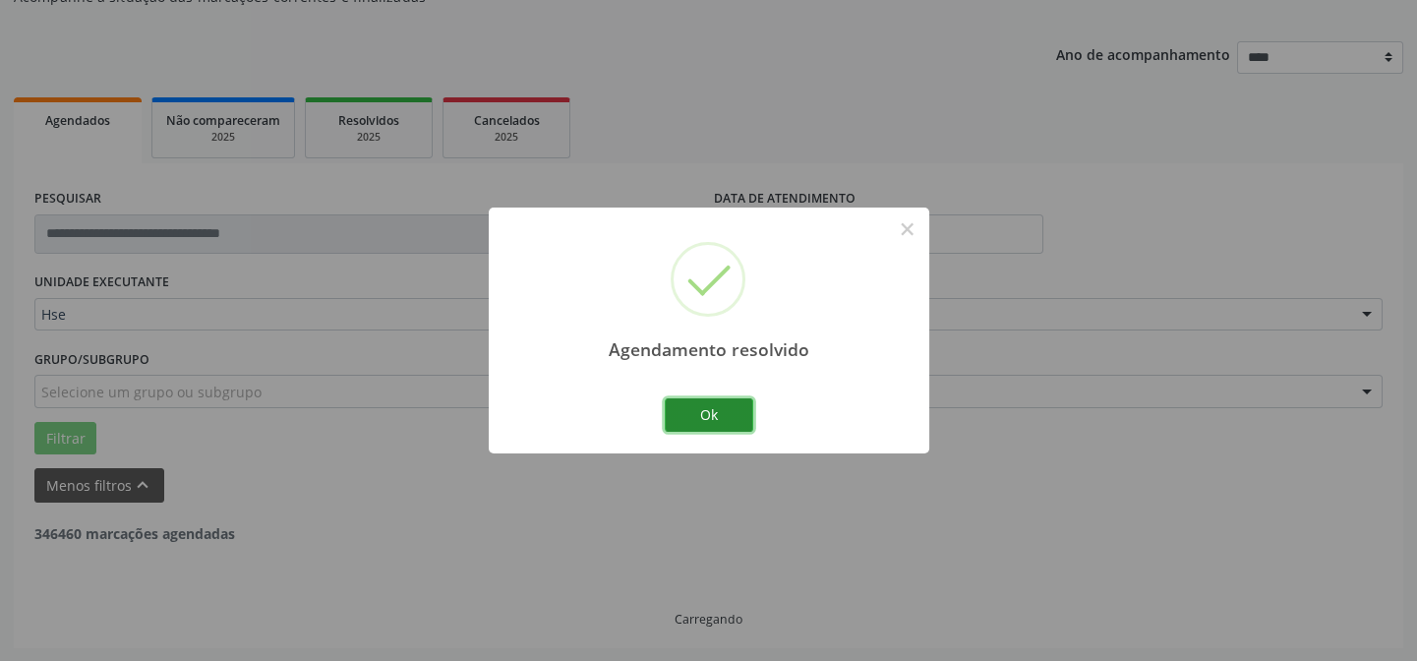
click at [722, 416] on button "Ok" at bounding box center [709, 414] width 88 height 33
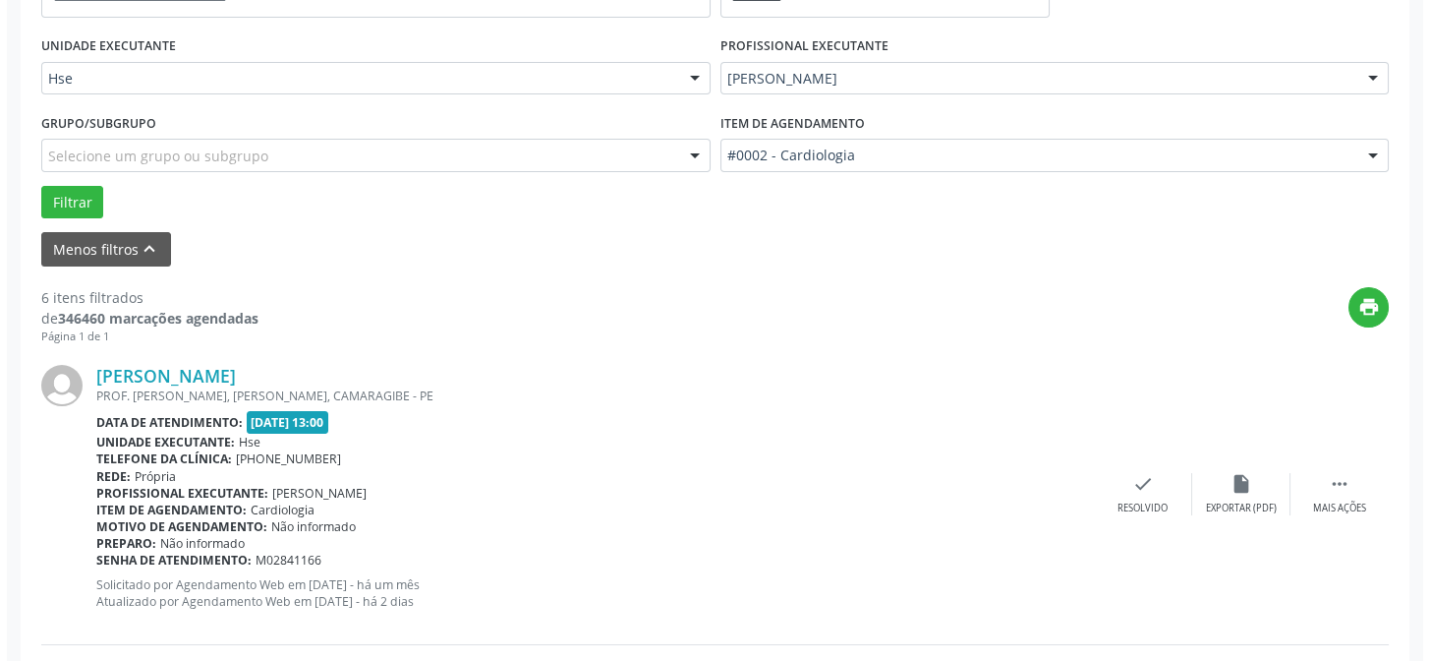
scroll to position [464, 0]
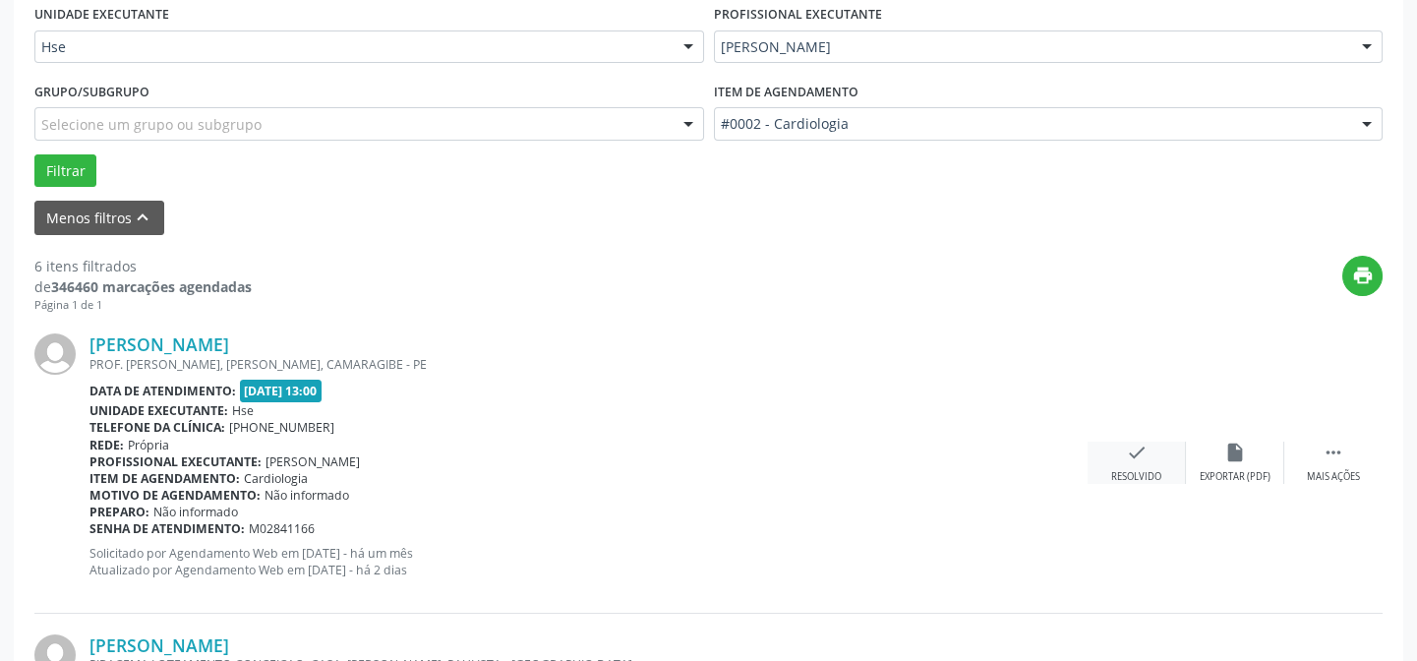
click at [1121, 450] on div "check Resolvido" at bounding box center [1136, 462] width 98 height 42
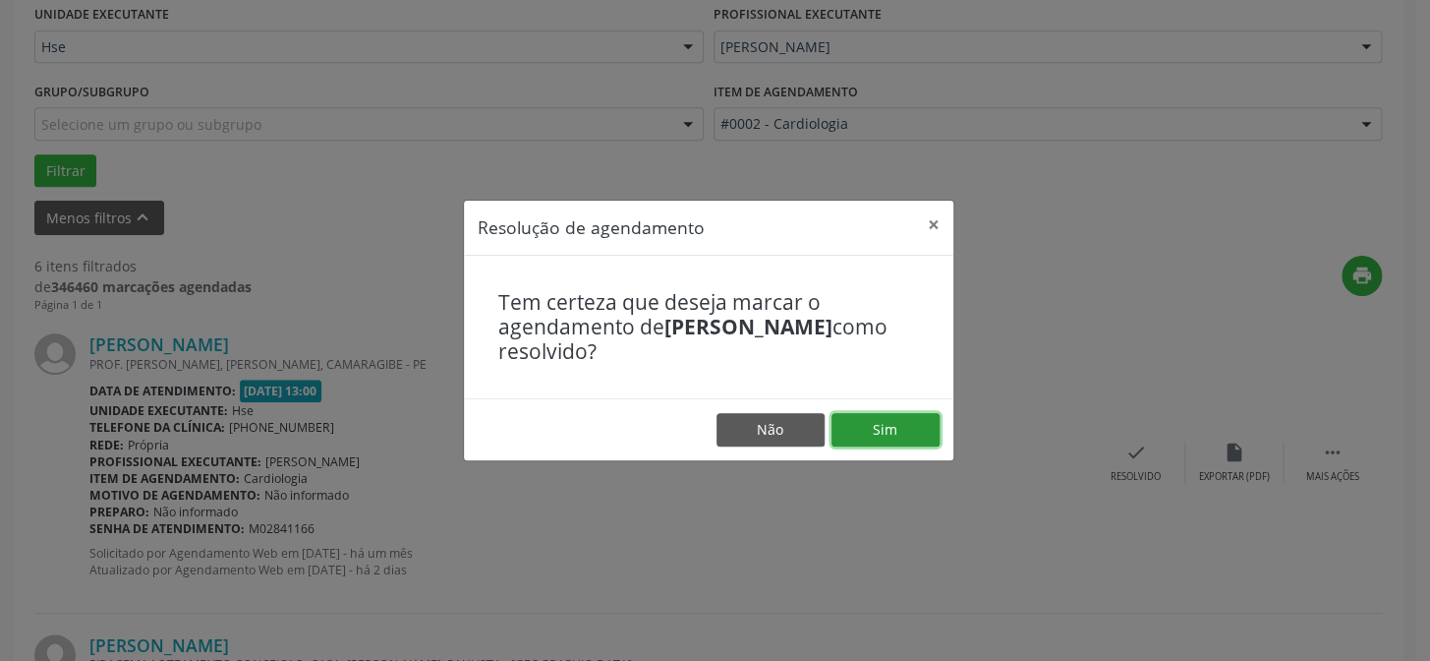
click at [885, 419] on button "Sim" at bounding box center [886, 429] width 108 height 33
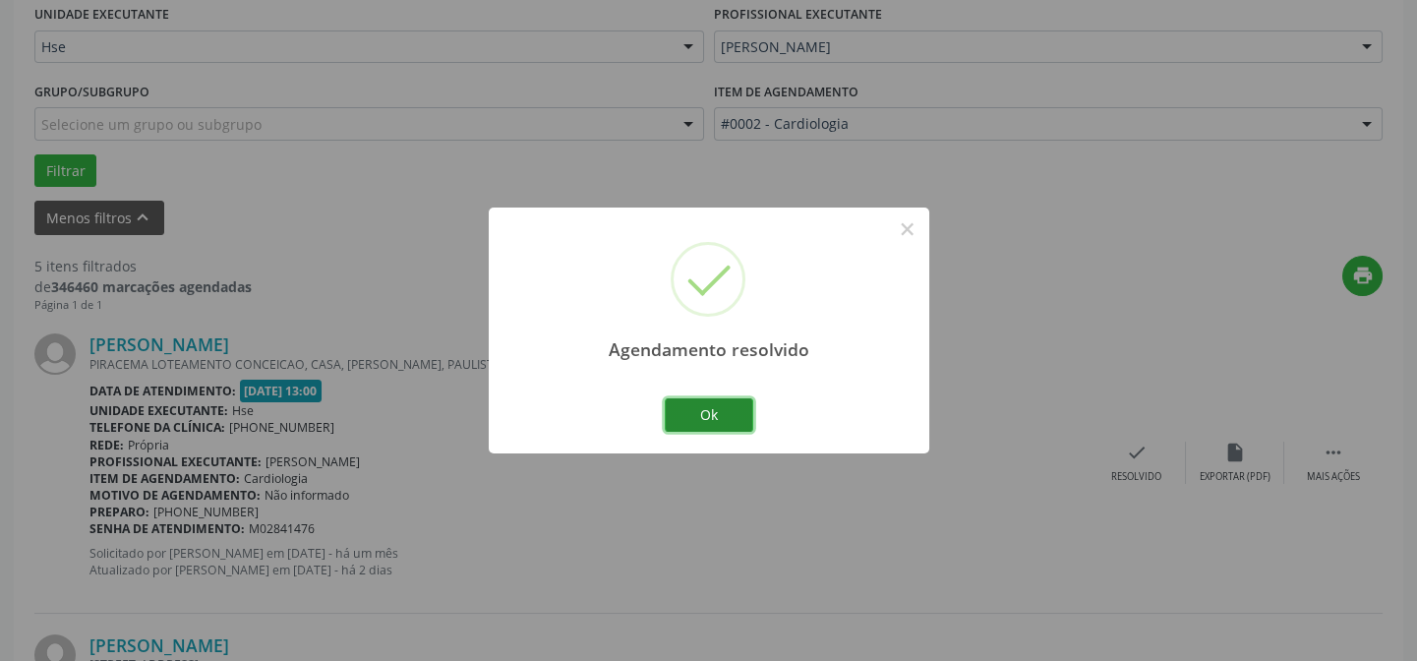
click at [731, 414] on button "Ok" at bounding box center [709, 414] width 88 height 33
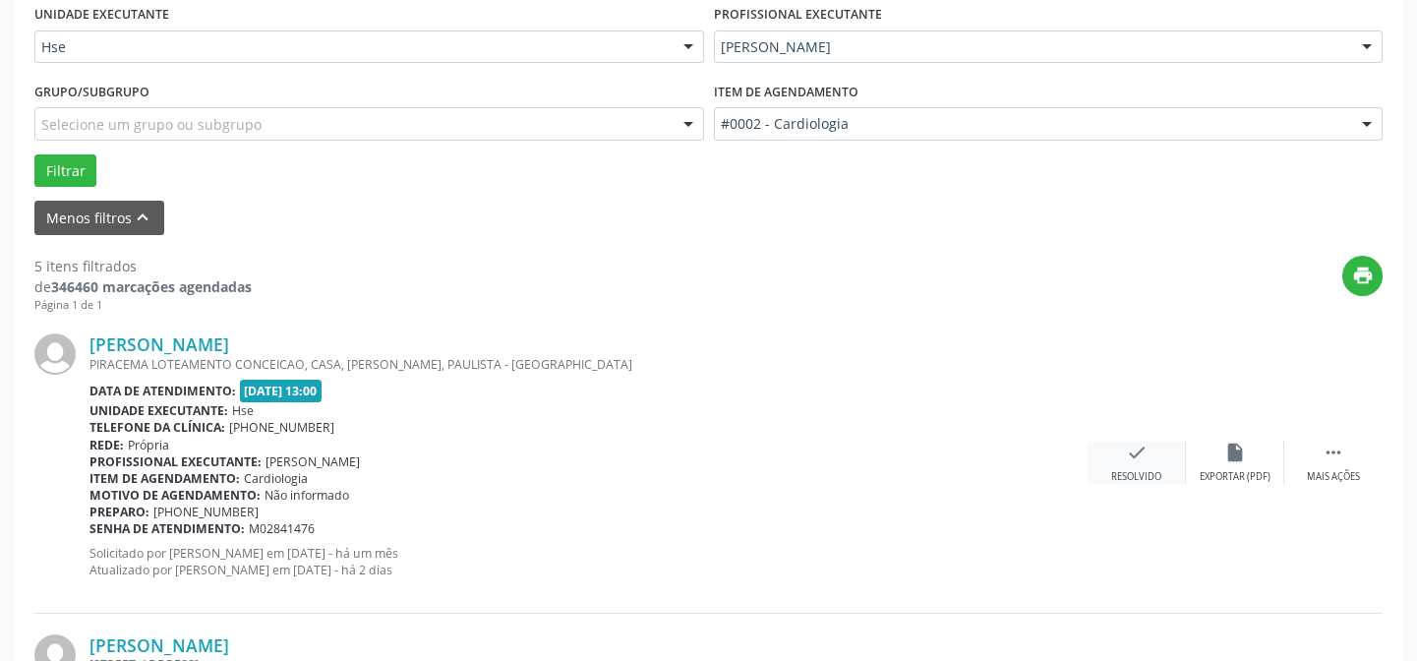
drag, startPoint x: 1127, startPoint y: 453, endPoint x: 1117, endPoint y: 455, distance: 10.0
click at [1117, 455] on div "check Resolvido" at bounding box center [1136, 462] width 98 height 42
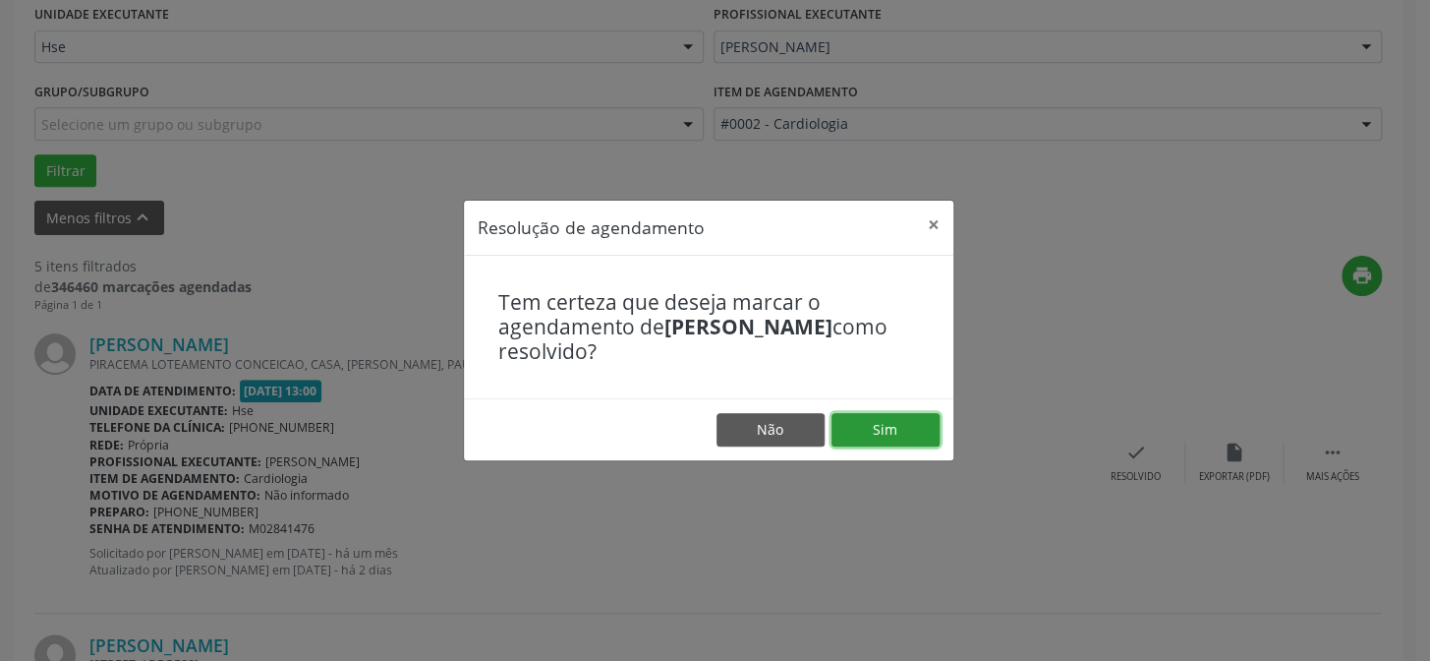
click at [919, 428] on button "Sim" at bounding box center [886, 429] width 108 height 33
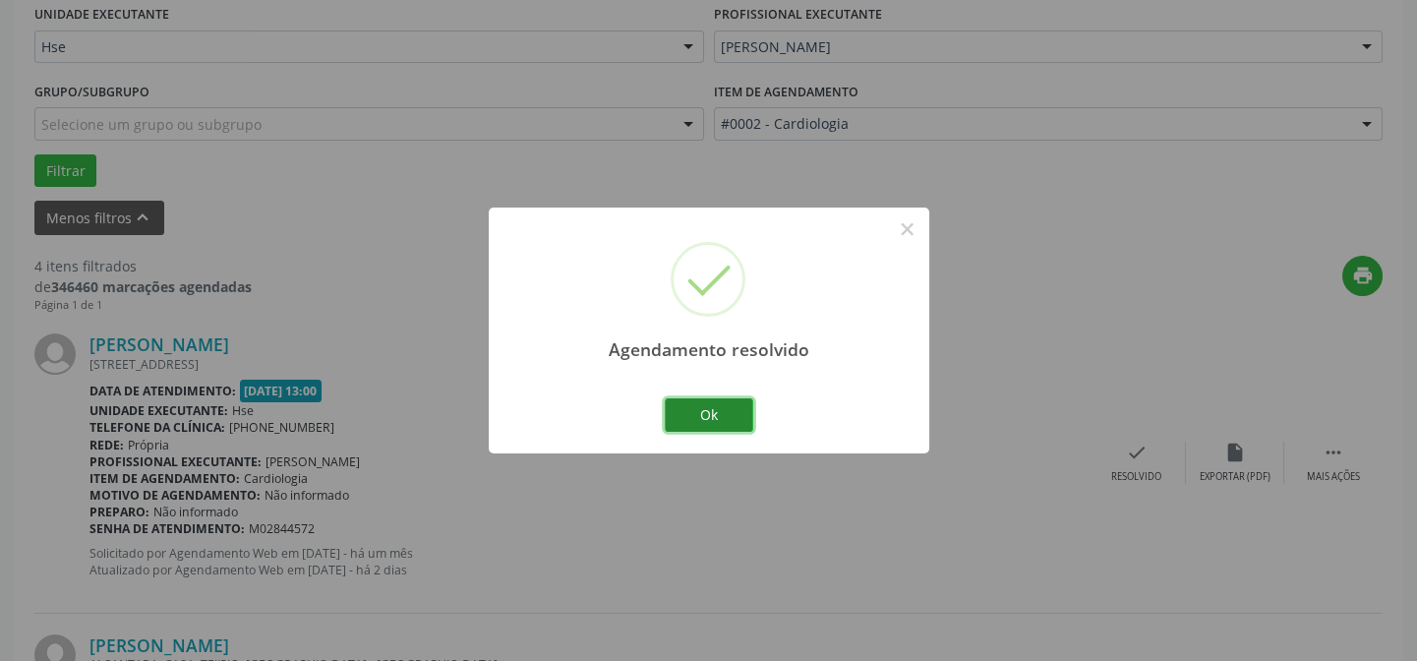
click at [693, 408] on button "Ok" at bounding box center [709, 414] width 88 height 33
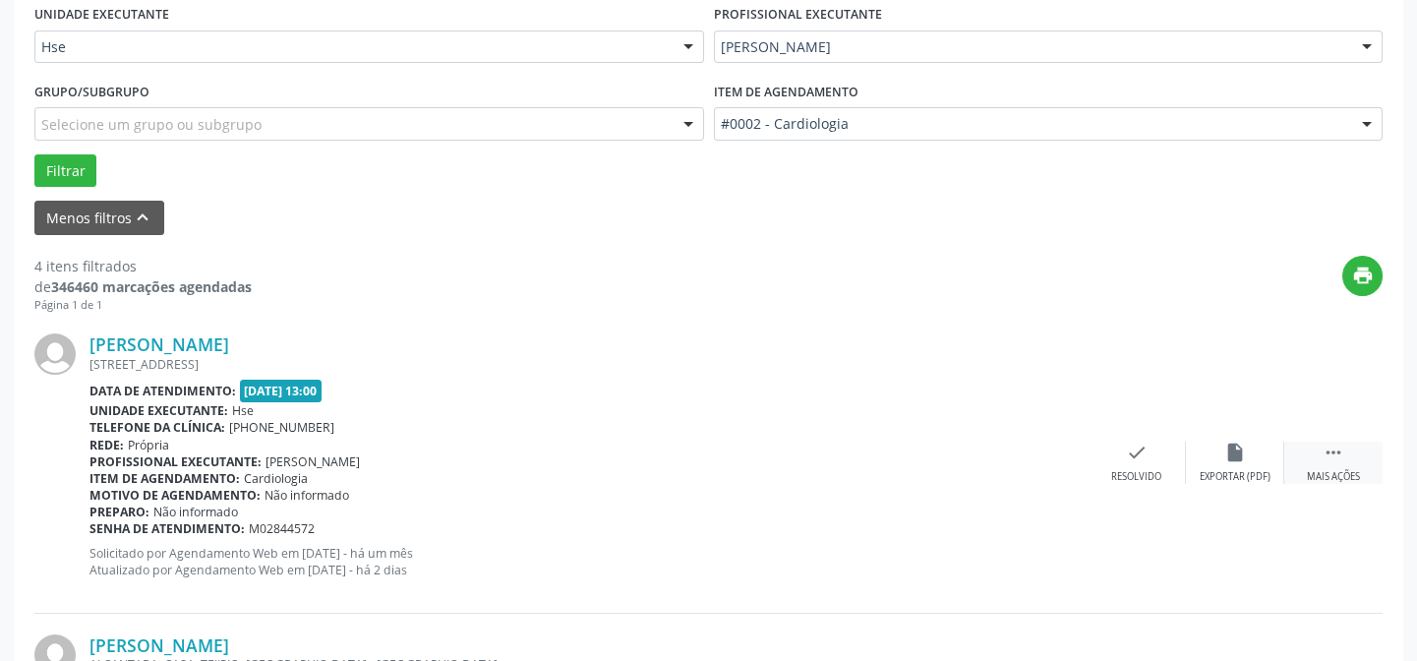
click at [1320, 454] on div " Mais ações" at bounding box center [1333, 462] width 98 height 42
click at [1242, 443] on icon "alarm_off" at bounding box center [1235, 452] width 22 height 22
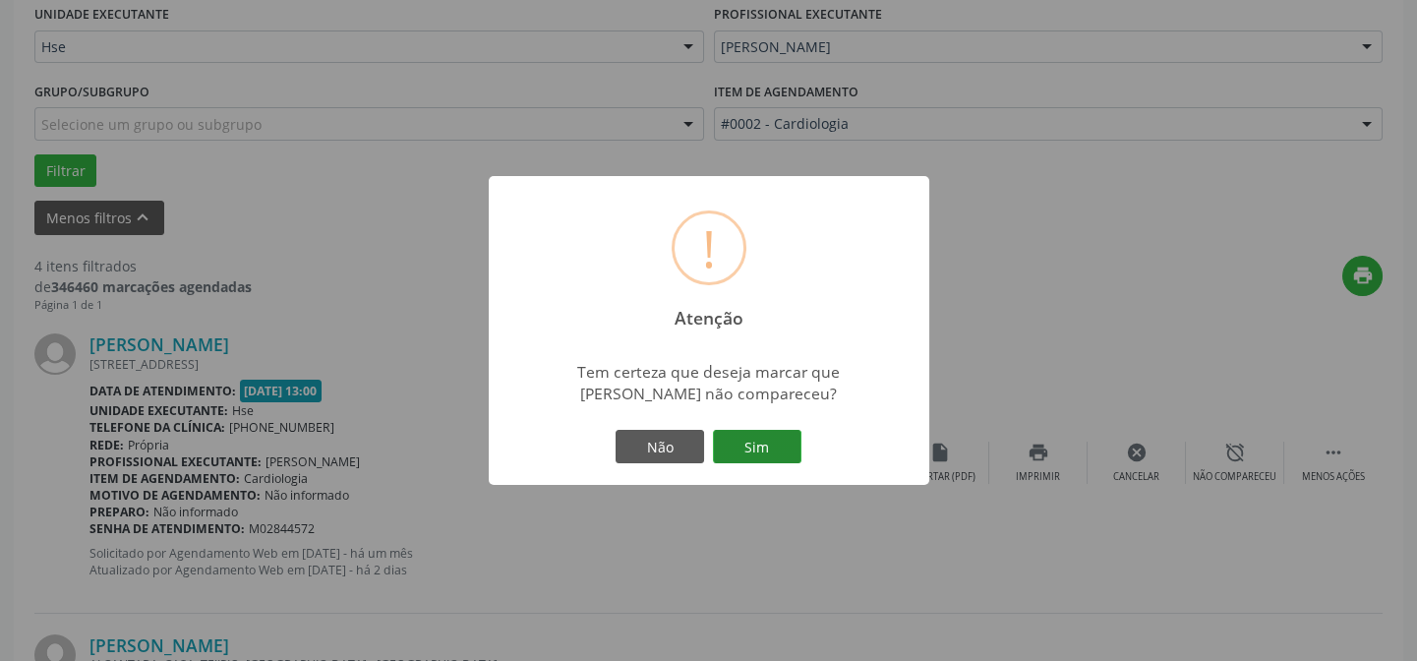
click at [787, 440] on button "Sim" at bounding box center [757, 446] width 88 height 33
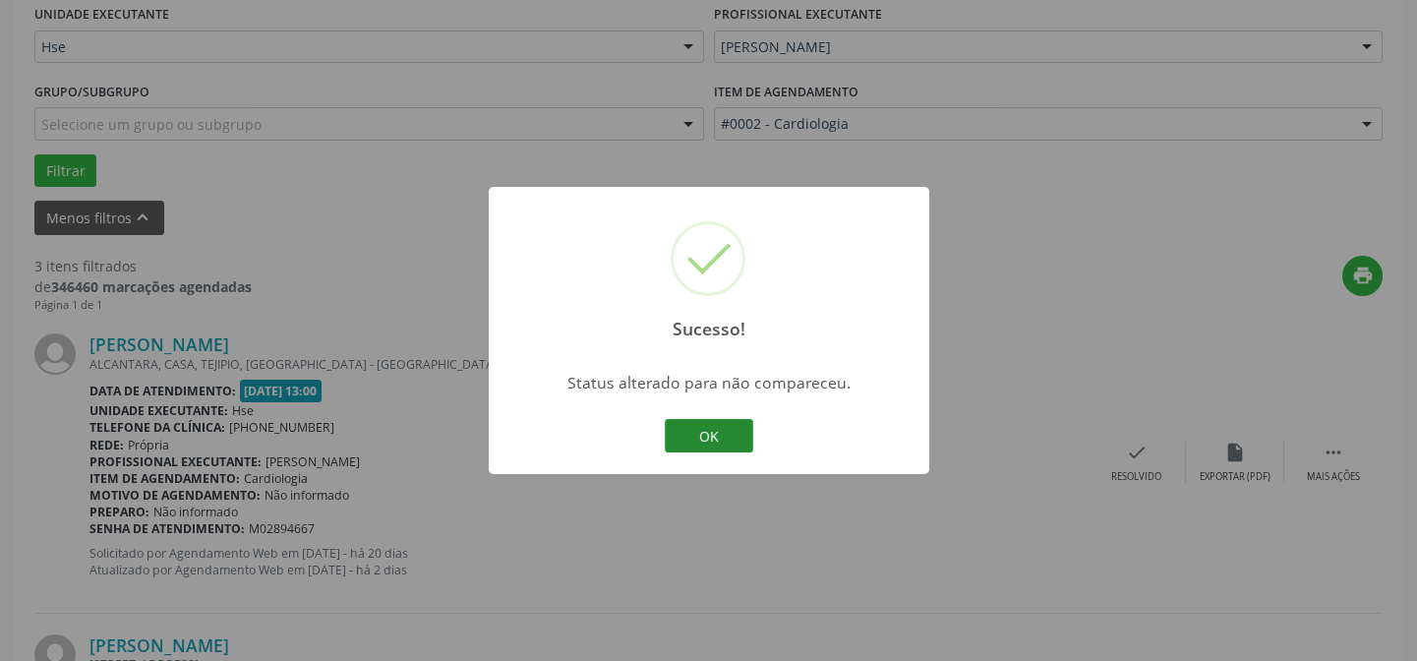
click at [731, 432] on button "OK" at bounding box center [709, 435] width 88 height 33
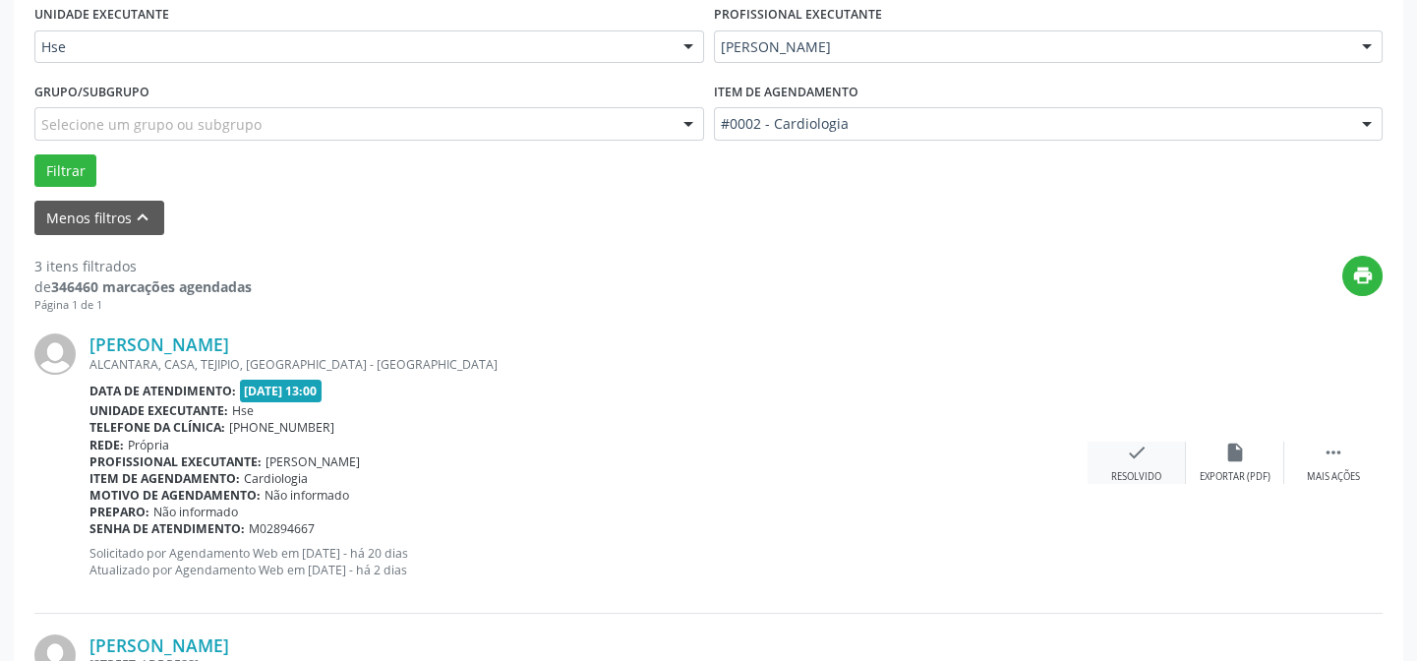
click at [1126, 459] on icon "check" at bounding box center [1137, 452] width 22 height 22
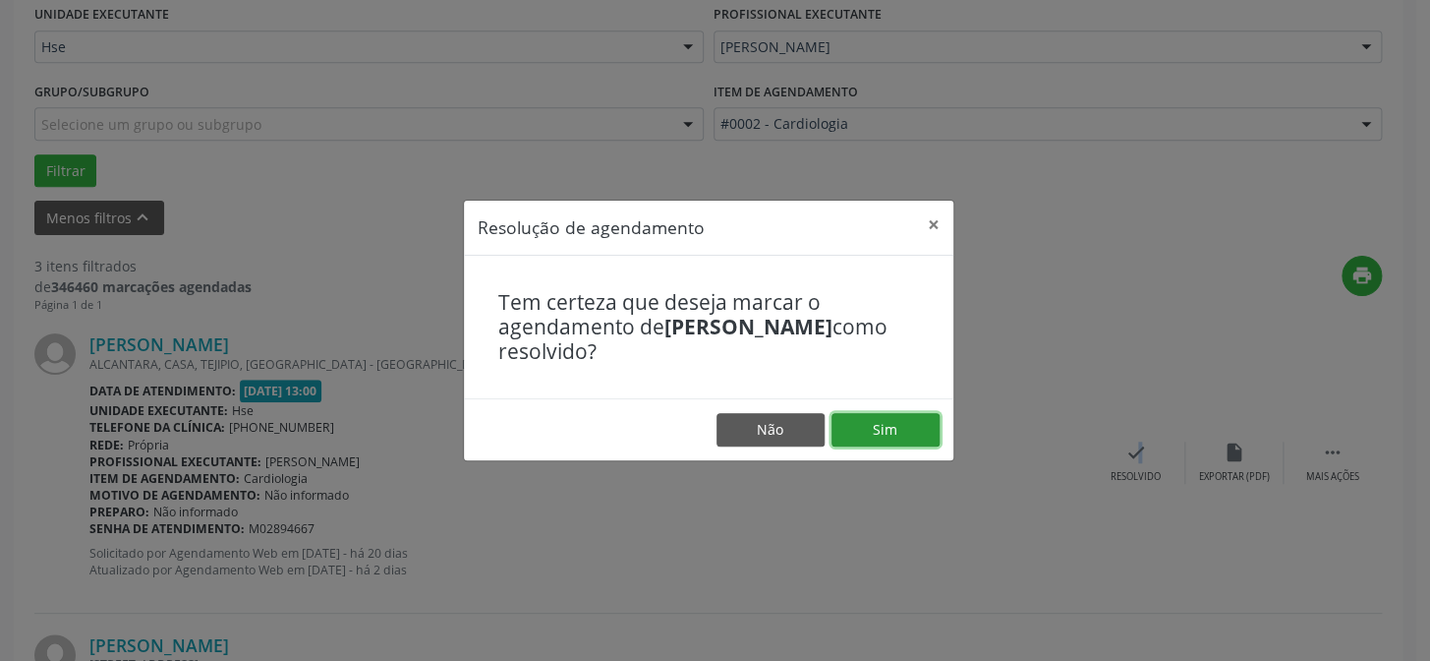
drag, startPoint x: 887, startPoint y: 415, endPoint x: 815, endPoint y: 436, distance: 74.7
click at [886, 415] on button "Sim" at bounding box center [886, 429] width 108 height 33
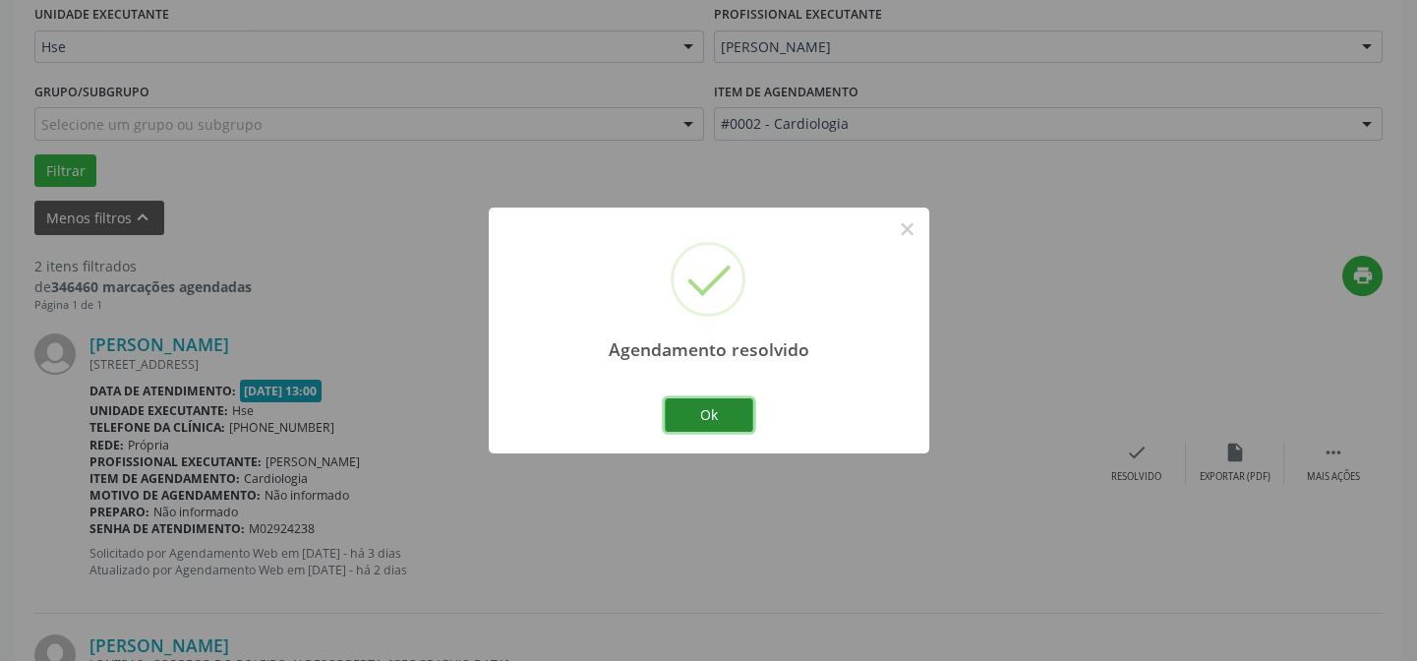
click at [687, 408] on button "Ok" at bounding box center [709, 414] width 88 height 33
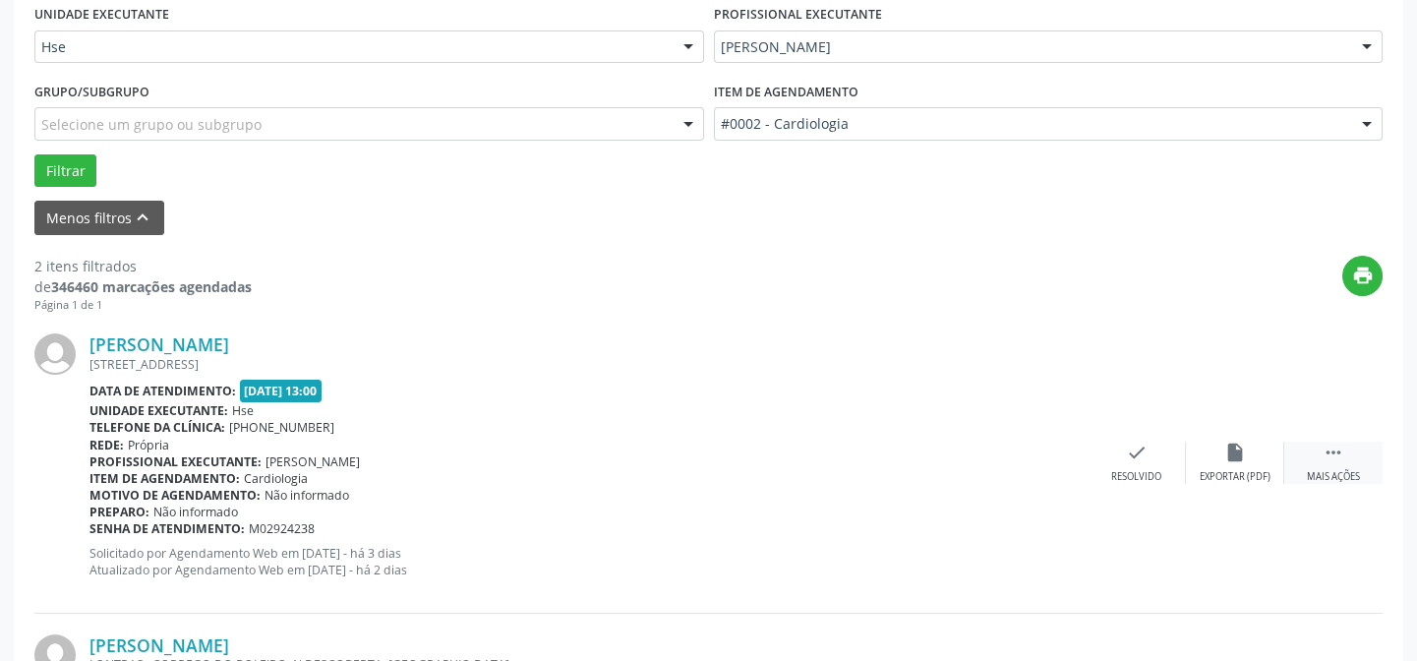
click at [1335, 459] on icon "" at bounding box center [1333, 452] width 22 height 22
click at [1231, 449] on icon "alarm_off" at bounding box center [1235, 452] width 22 height 22
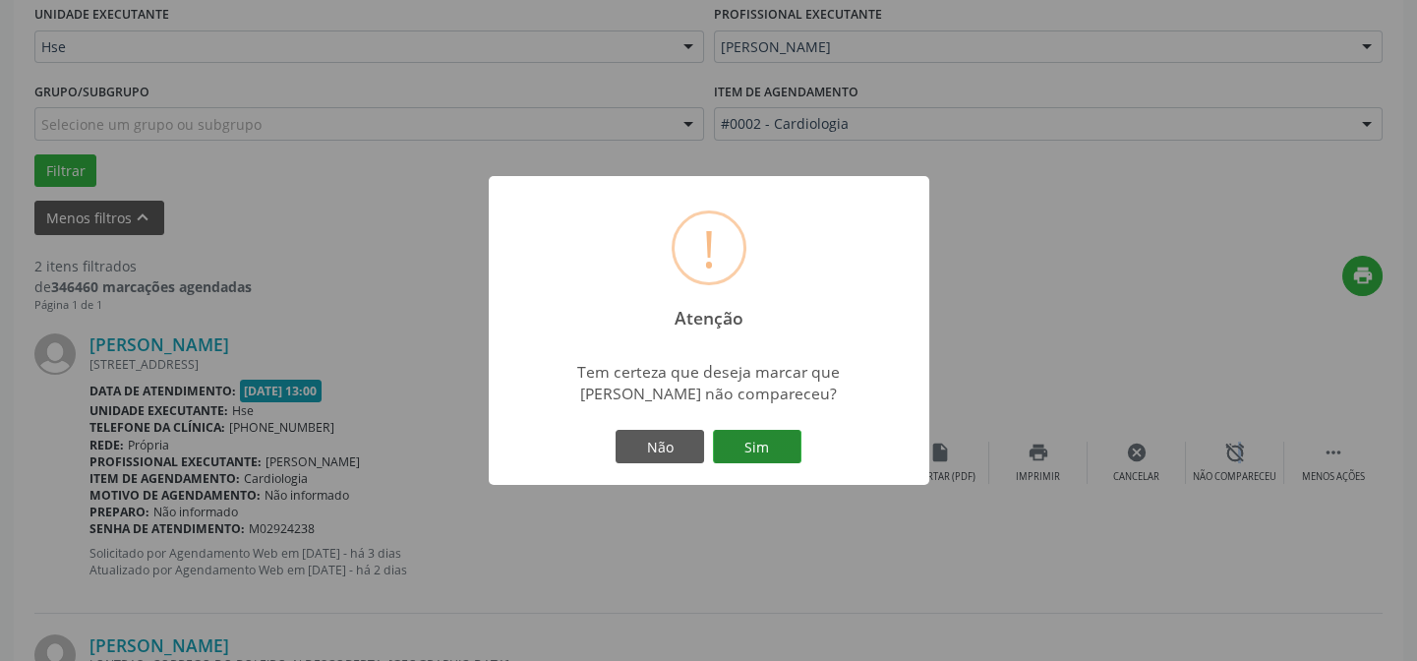
click at [733, 432] on button "Sim" at bounding box center [757, 446] width 88 height 33
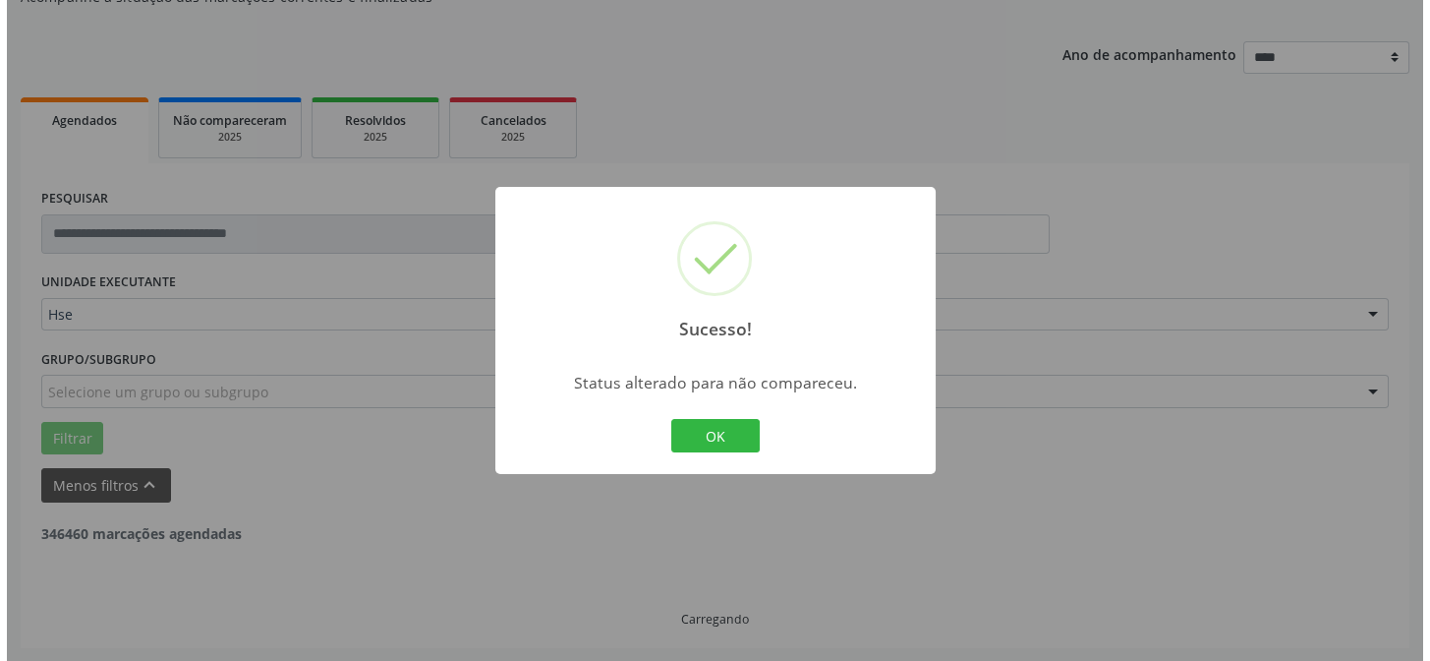
scroll to position [449, 0]
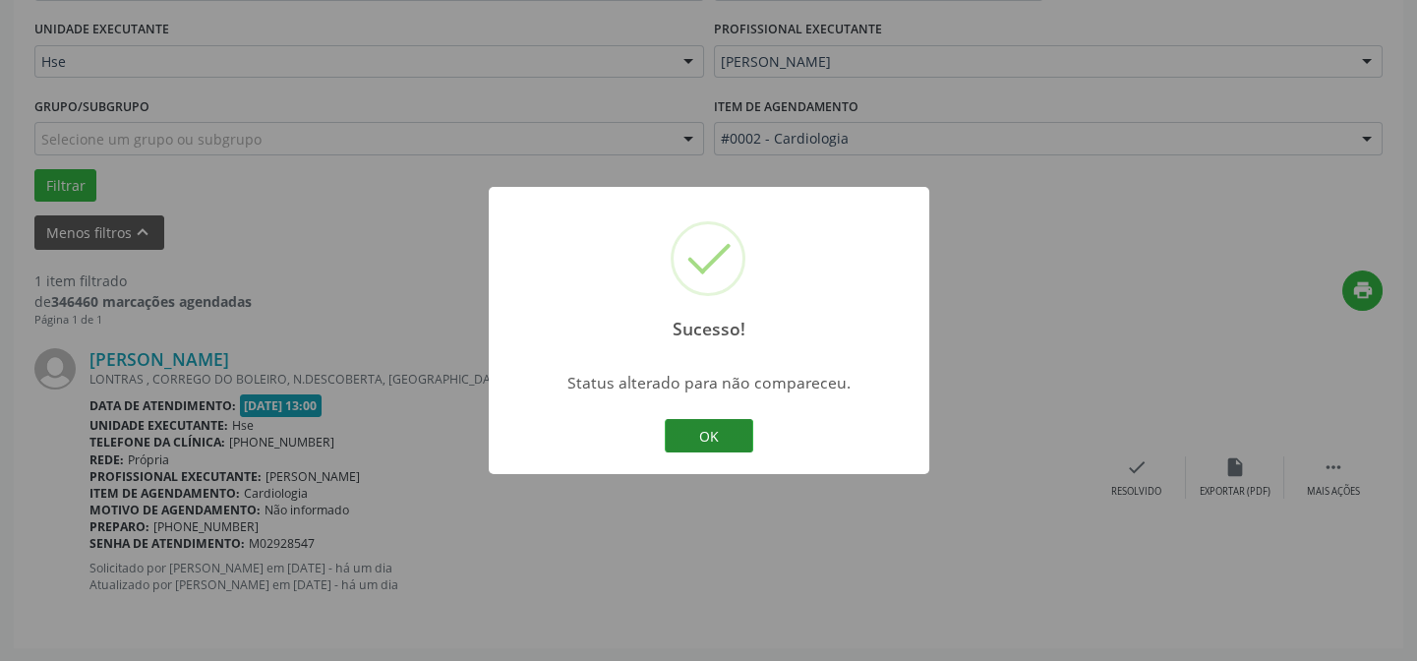
click at [733, 434] on button "OK" at bounding box center [709, 435] width 88 height 33
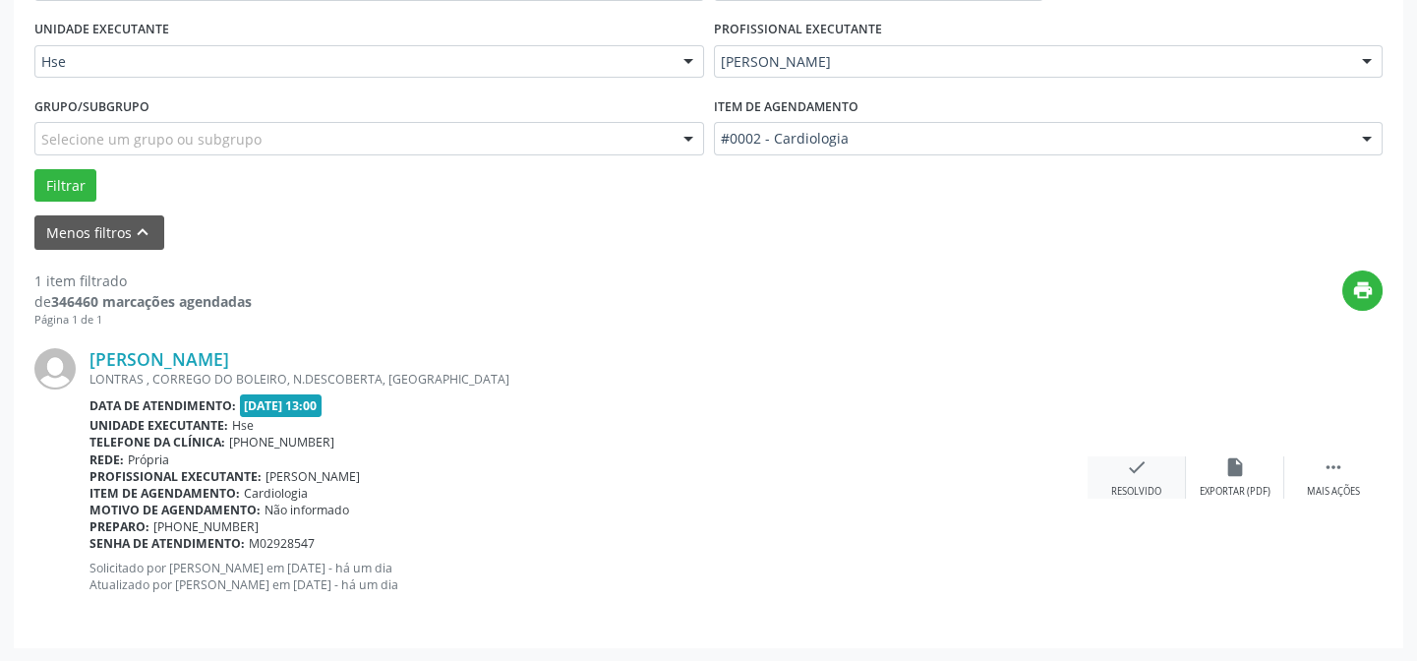
click at [1129, 470] on icon "check" at bounding box center [1137, 467] width 22 height 22
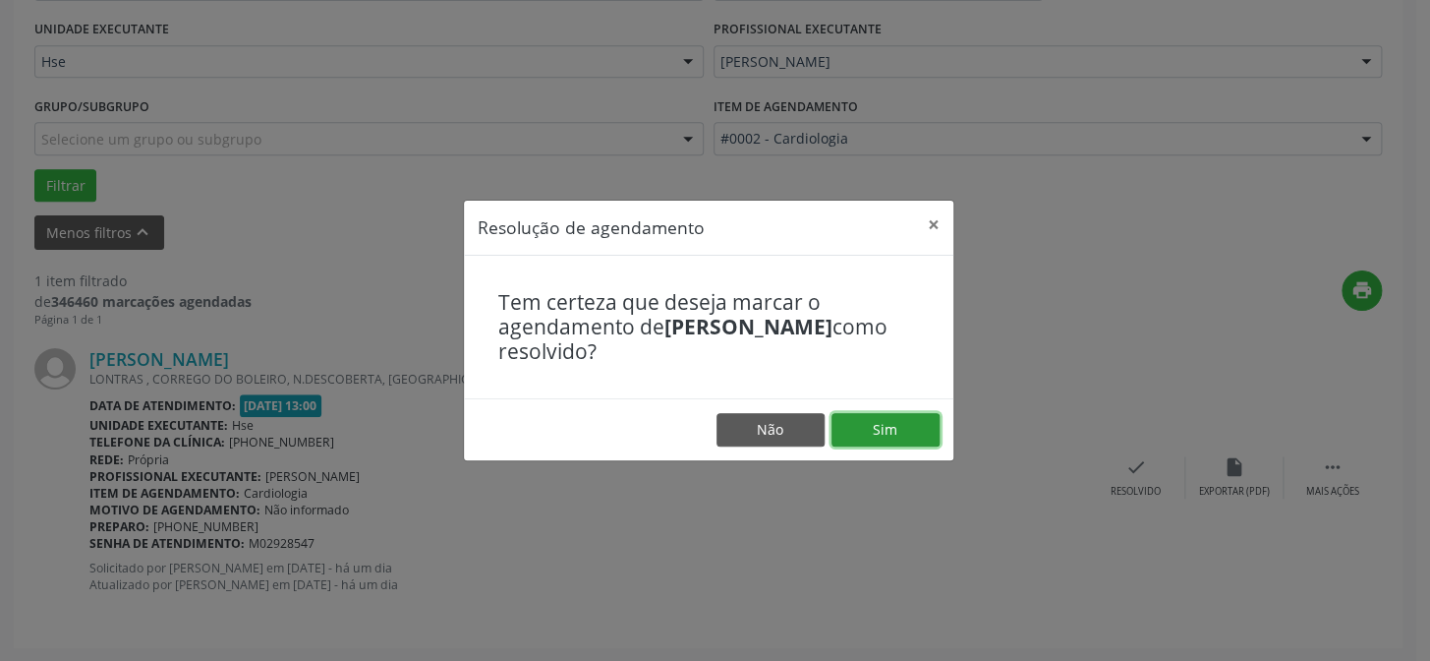
click at [909, 421] on button "Sim" at bounding box center [886, 429] width 108 height 33
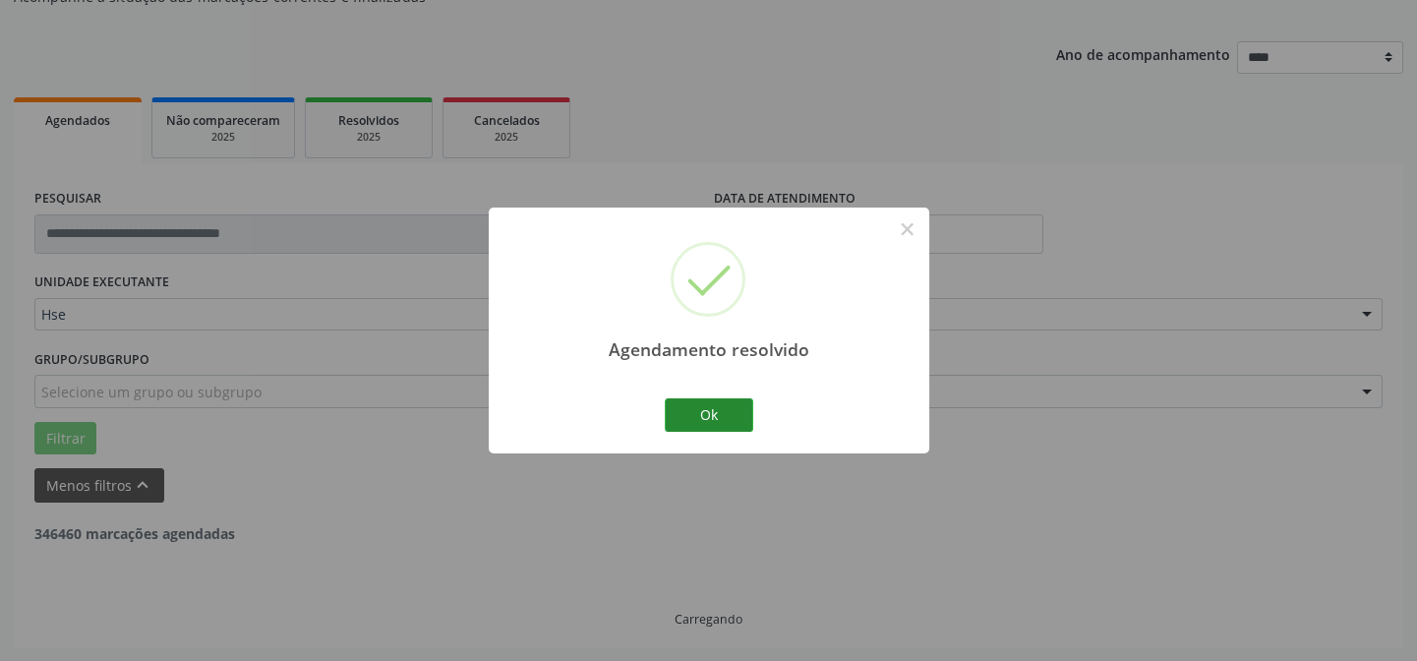
scroll to position [133, 0]
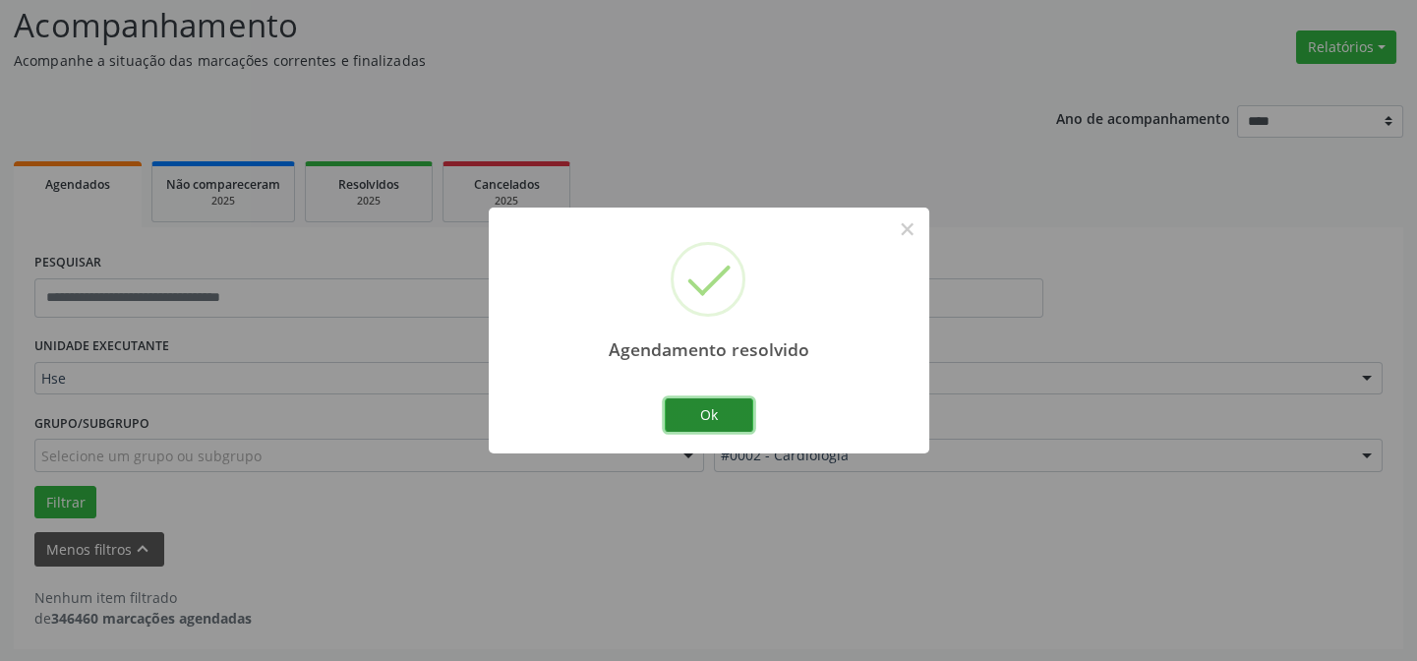
click at [713, 403] on button "Ok" at bounding box center [709, 414] width 88 height 33
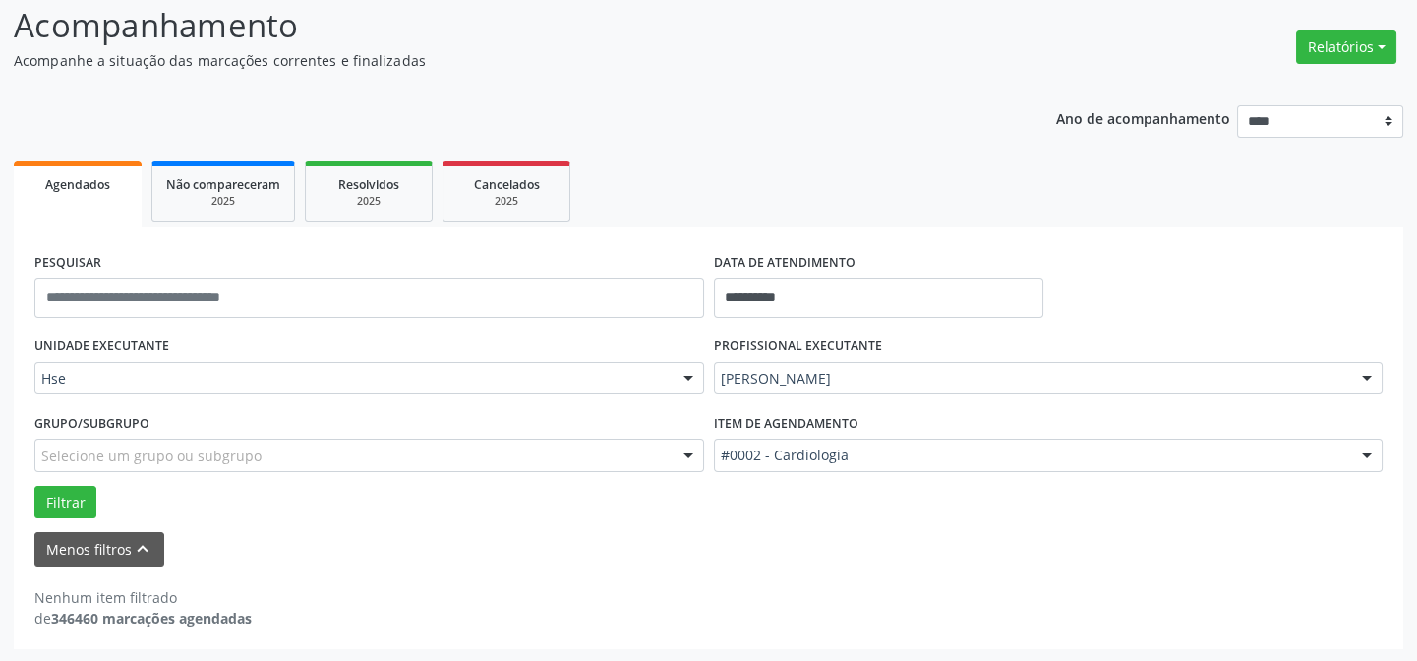
drag, startPoint x: 1428, startPoint y: 114, endPoint x: 686, endPoint y: 587, distance: 880.1
click at [686, 587] on div "Nenhum item filtrado de 346460 marcações agendadas" at bounding box center [708, 607] width 1348 height 41
